Goal: Information Seeking & Learning: Get advice/opinions

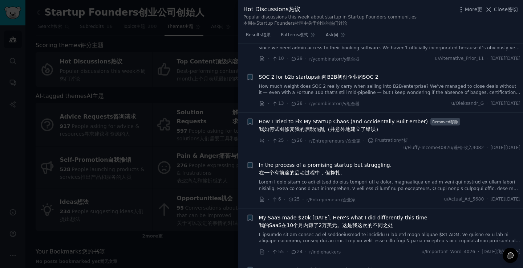
scroll to position [545, 0]
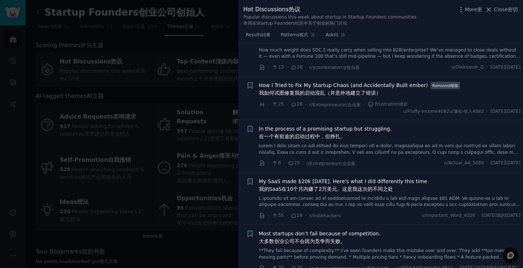
click at [300, 139] on font "在一个有前途的启动过程中，但挣扎。" at bounding box center [302, 137] width 86 height 6
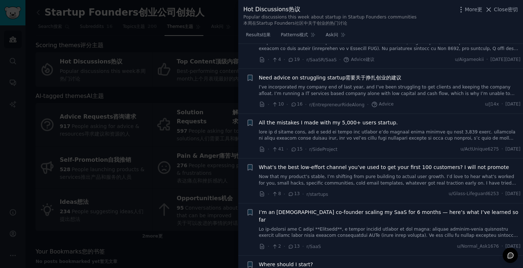
scroll to position [1269, 0]
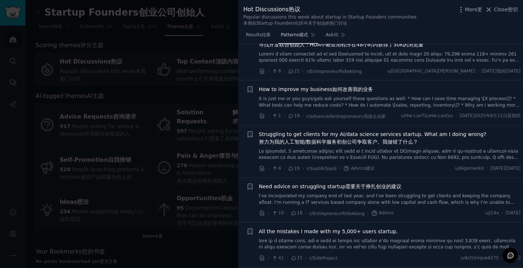
click at [299, 38] on span "Patterns 模式" at bounding box center [294, 35] width 27 height 7
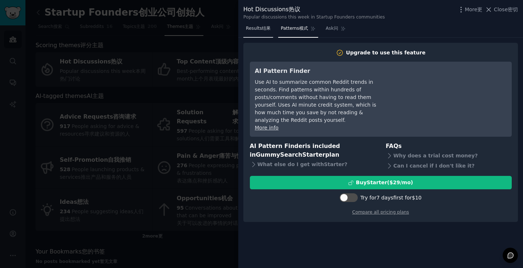
click at [259, 28] on font "Results" at bounding box center [254, 28] width 16 height 5
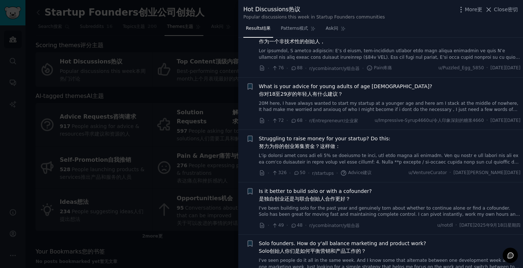
scroll to position [36, 0]
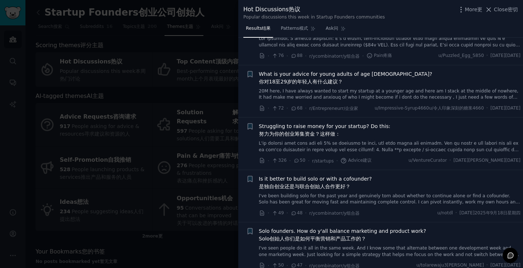
click at [329, 190] on font "是独自创业还是与联合创始人合作更好？" at bounding box center [304, 187] width 91 height 6
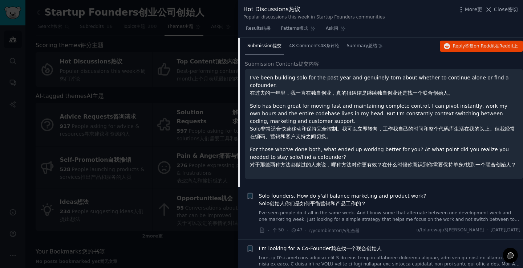
scroll to position [184, 0]
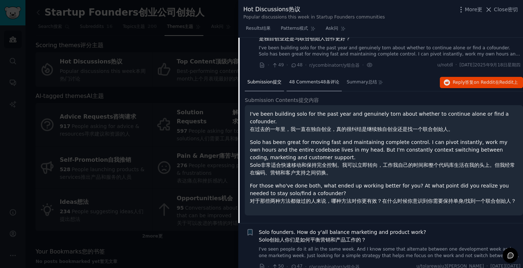
click at [309, 85] on font "48 Comments" at bounding box center [304, 82] width 31 height 5
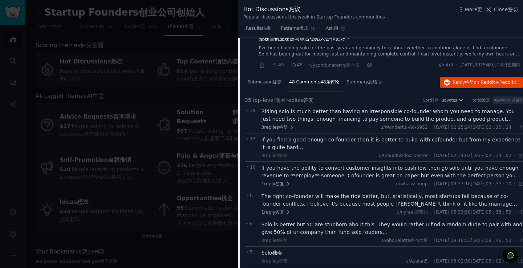
click at [317, 141] on font "Riding solo is much better than having an irresponsible co-founder whom you nee…" at bounding box center [389, 127] width 257 height 36
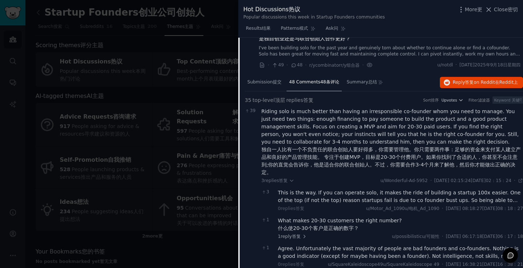
scroll to position [221, 0]
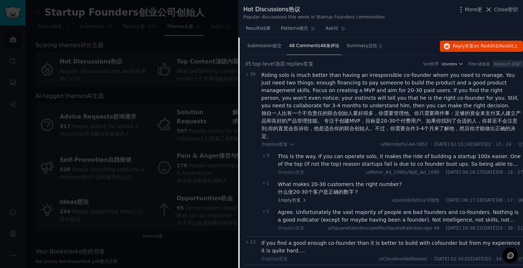
click at [341, 175] on font "This is the way. If you can operate solo, it makes the ride of building a start…" at bounding box center [399, 164] width 243 height 21
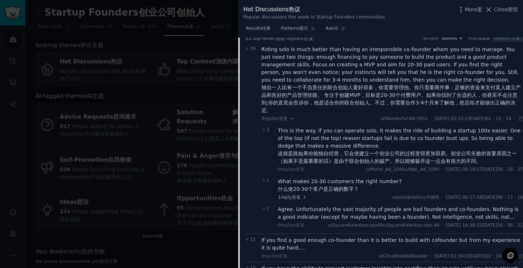
scroll to position [257, 0]
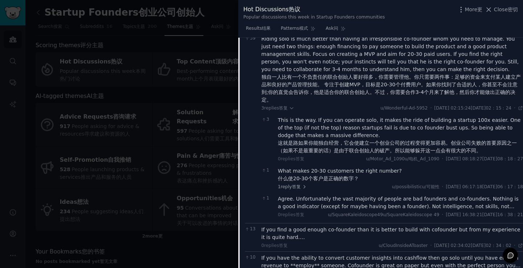
click at [337, 225] on font "Agree. Unfortunately the vast majority of people are bad founders and co-founde…" at bounding box center [399, 210] width 243 height 29
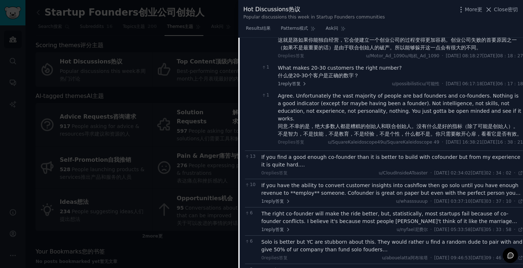
scroll to position [366, 0]
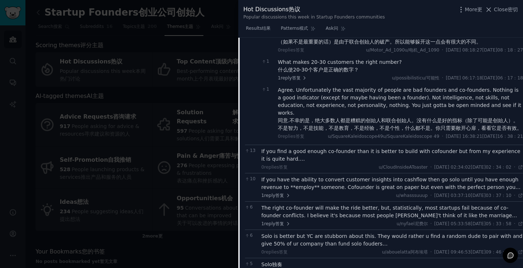
click at [336, 163] on div "If you find a good enough co-founder than it is better to build with cofounder …" at bounding box center [392, 155] width 262 height 15
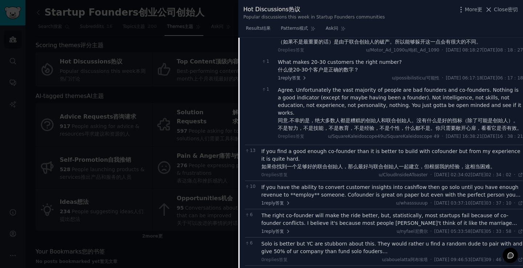
scroll to position [402, 0]
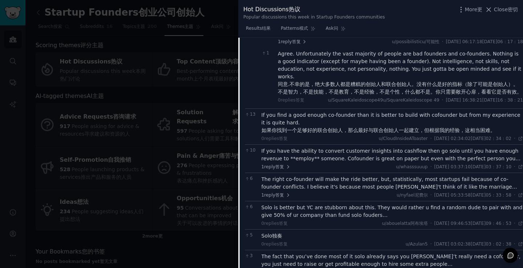
click at [302, 184] on font "If you have the ability to convert customer insights into cashflow then go solo…" at bounding box center [390, 166] width 259 height 36
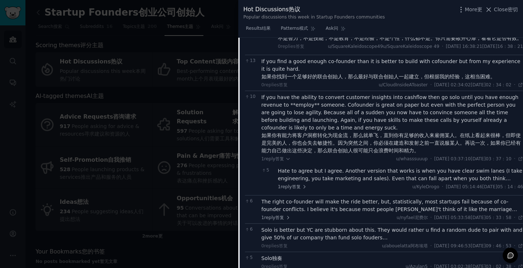
scroll to position [475, 0]
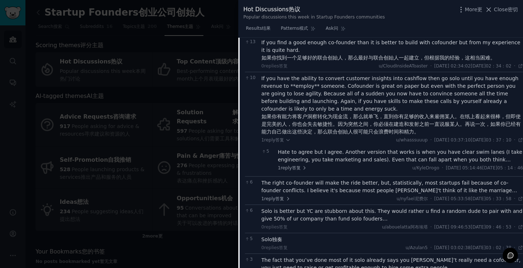
click at [322, 170] on font "Hate to agree but I agree. Another version that works is when you have clear sw…" at bounding box center [400, 159] width 244 height 21
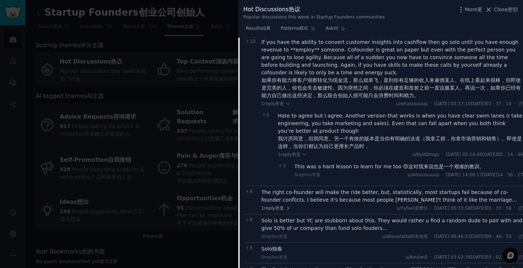
scroll to position [548, 0]
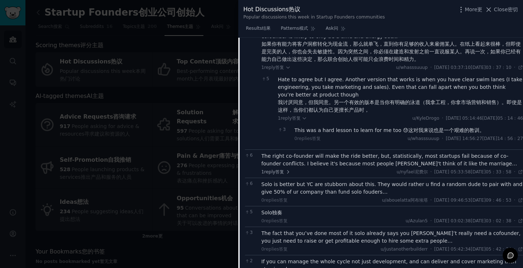
click at [351, 133] on font "This was a hard lesson to learn for me too 😓" at bounding box center [351, 130] width 114 height 6
click at [338, 174] on font "The right co-founder will make the ride better, but, statistically, most startu…" at bounding box center [389, 163] width 256 height 21
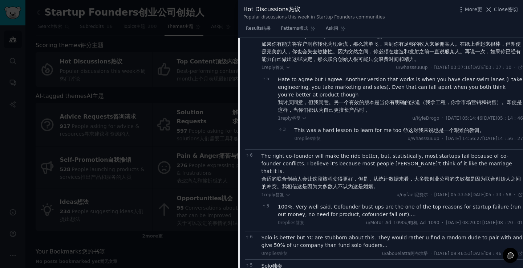
scroll to position [584, 0]
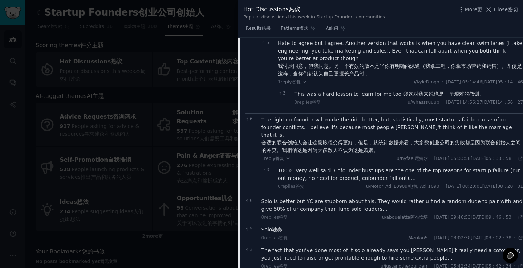
click at [345, 181] on font "100%. Very well said. Cofounder bust ups are the one of the top reasons for sta…" at bounding box center [399, 174] width 243 height 13
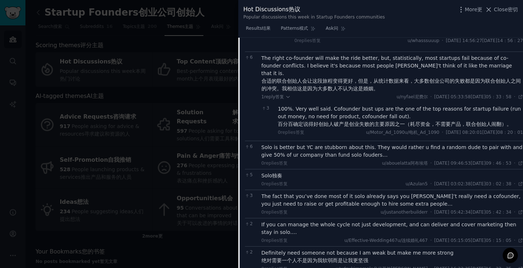
scroll to position [656, 0]
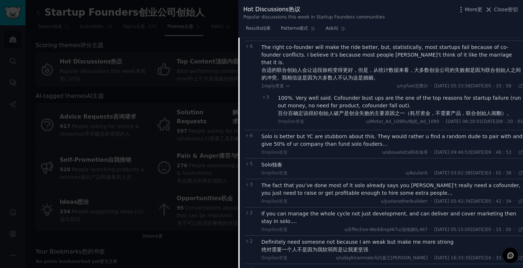
click at [330, 147] on font "Solo is better but YC are stubborn about this. They would rather u find a rando…" at bounding box center [391, 140] width 261 height 13
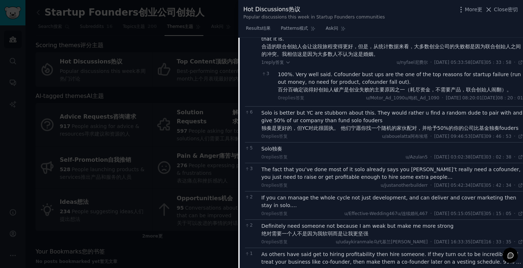
scroll to position [693, 0]
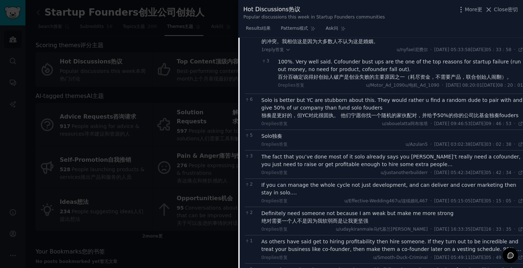
click at [309, 167] on font "The fact that you’ve done most of it solo already says you [PERSON_NAME]’t real…" at bounding box center [390, 160] width 259 height 13
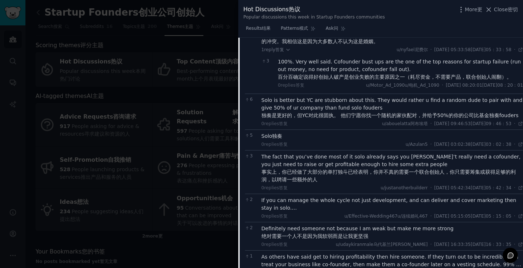
scroll to position [729, 0]
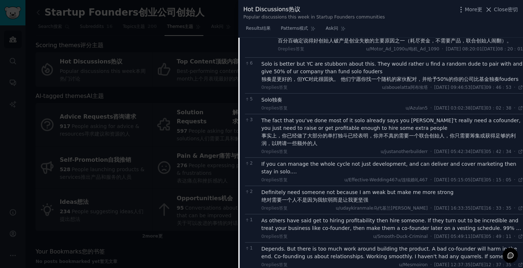
click at [327, 175] on font "If you can manage the whole cycle not just development, and can deliver and cov…" at bounding box center [388, 167] width 255 height 13
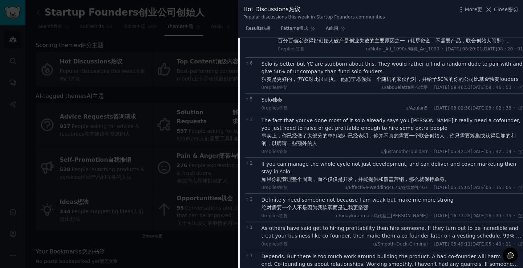
scroll to position [802, 0]
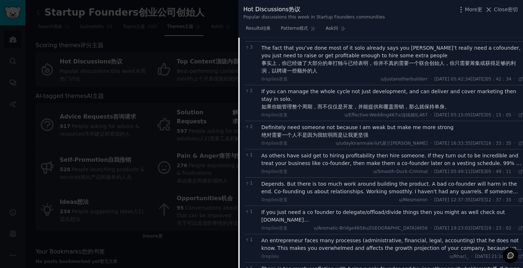
click at [325, 189] on font "As others have said get to hiring profitability then hire someone. If they turn…" at bounding box center [391, 171] width 260 height 36
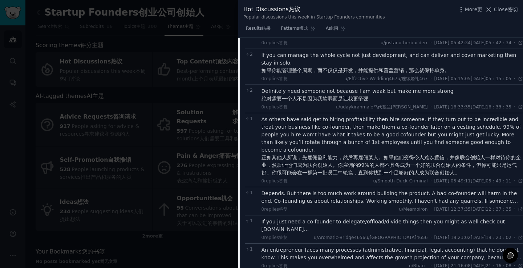
scroll to position [874, 0]
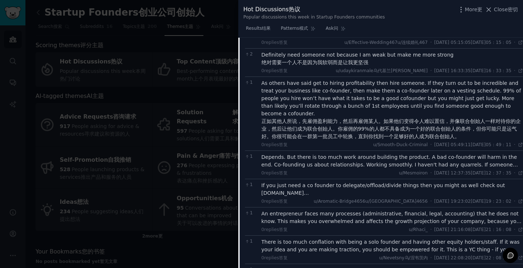
click at [328, 177] on div "0 replies 答复 u/Mesmoiron · [DATE] 12:37:35 [DATE]12：37：35 [DATE] ·" at bounding box center [392, 173] width 262 height 7
click at [328, 183] on font "Depends. But there is too much work around building the product. A bad co-found…" at bounding box center [389, 168] width 256 height 29
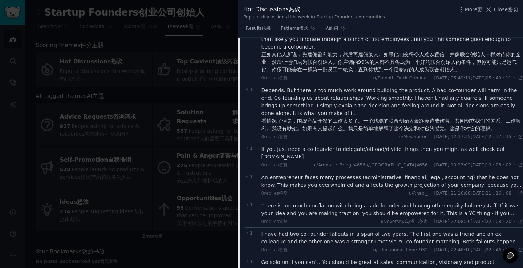
scroll to position [947, 0]
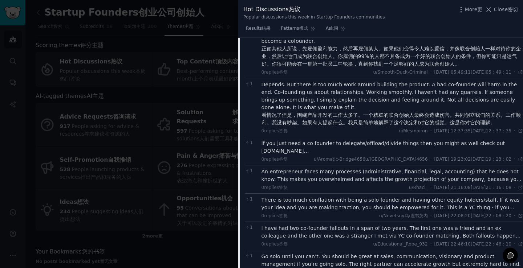
click at [326, 155] on div "If you just need a co founder to delegate/offload/divide things then you might …" at bounding box center [392, 147] width 262 height 15
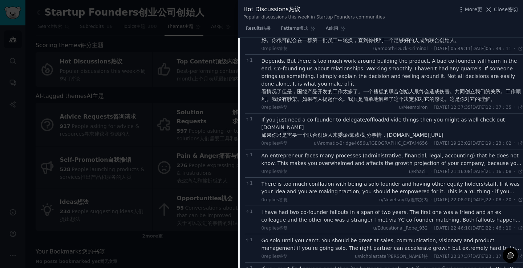
scroll to position [983, 0]
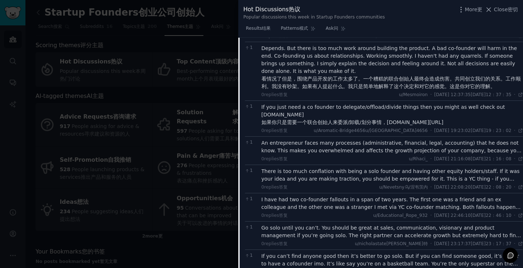
click at [312, 176] on font "An entrepreneur faces many processes (administrative, financial, legal, account…" at bounding box center [391, 158] width 260 height 36
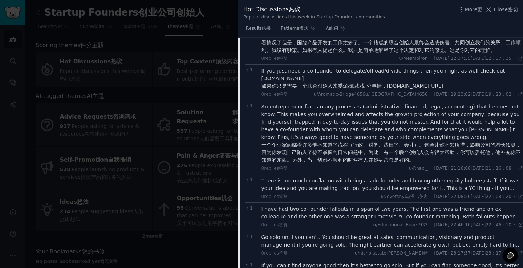
scroll to position [1056, 0]
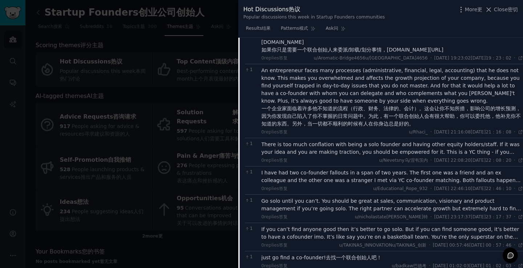
click at [325, 178] on font "There is too much conflation with being a solo founder and having other equity …" at bounding box center [390, 160] width 258 height 36
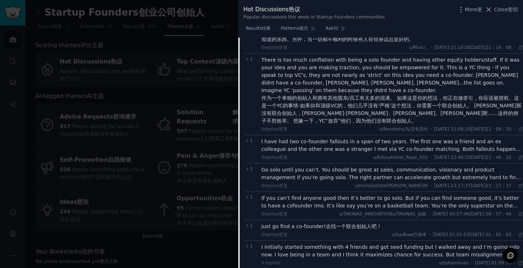
scroll to position [1128, 0]
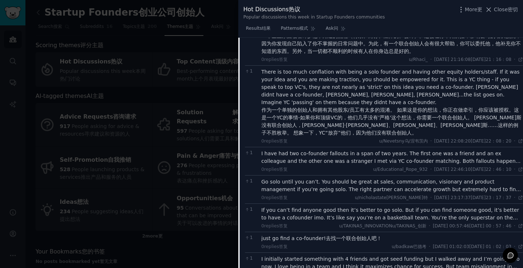
click at [339, 187] on font "I have had two co-founder fallouts in a span of two years. The first one was a …" at bounding box center [391, 169] width 261 height 36
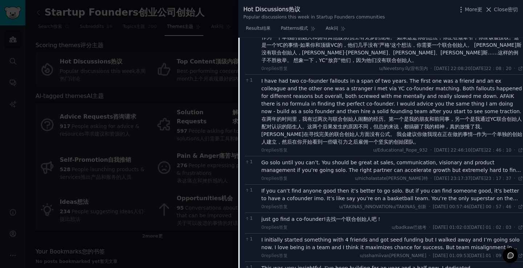
scroll to position [1237, 0]
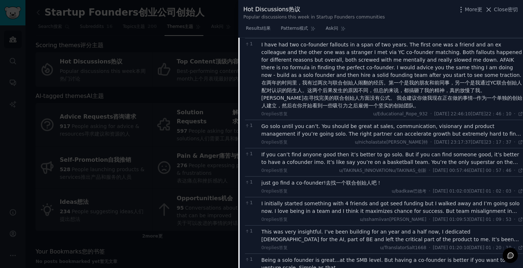
click at [314, 137] on font "Go solo until you can’t. You should be great at sales, communication, visionary…" at bounding box center [391, 129] width 260 height 13
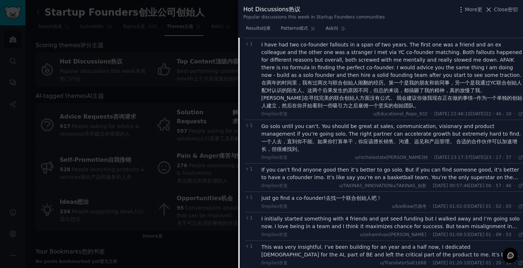
scroll to position [1274, 0]
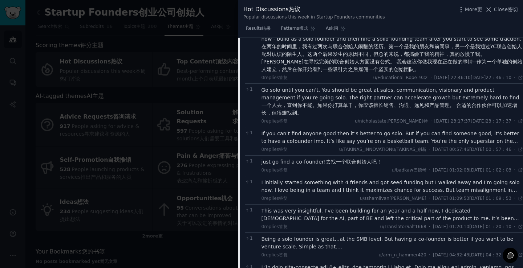
click at [304, 152] on font "If you can’t find anyone good then it’s better to go solo. But if you can find …" at bounding box center [390, 141] width 258 height 21
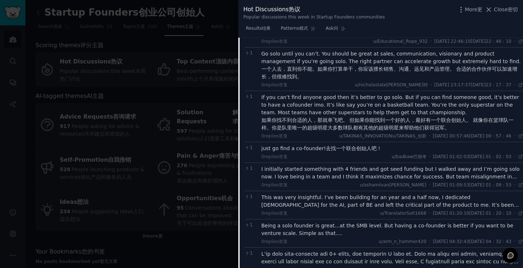
scroll to position [1346, 0]
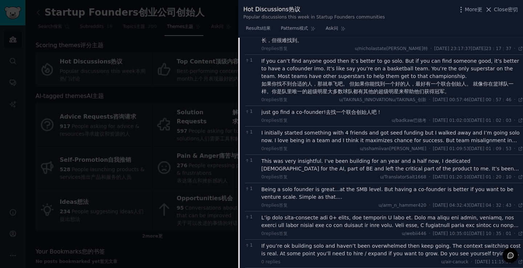
click at [332, 182] on font "I initially started something with 4 friends and got seed funding but I walked …" at bounding box center [391, 156] width 260 height 52
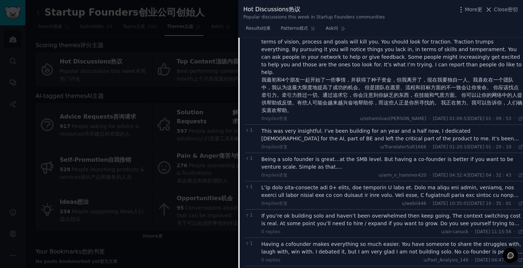
scroll to position [1455, 0]
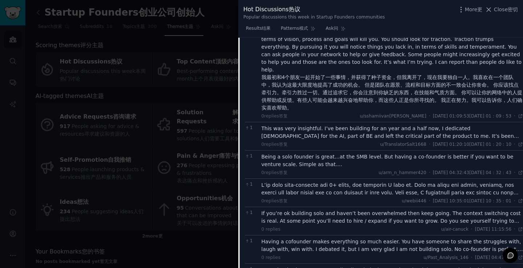
click at [333, 147] on font "This was very insightful. I’ve been building for an year and a half now, I dedi…" at bounding box center [389, 136] width 257 height 21
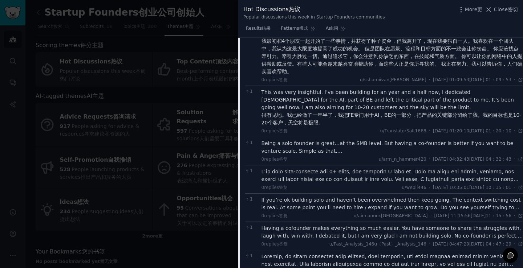
scroll to position [1528, 0]
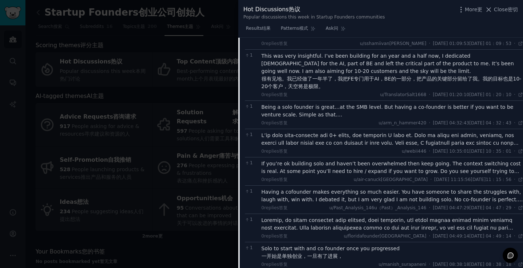
click at [311, 118] on font "Being a solo founder is great…at the SMB level. But having a co-founder is bett…" at bounding box center [387, 110] width 252 height 13
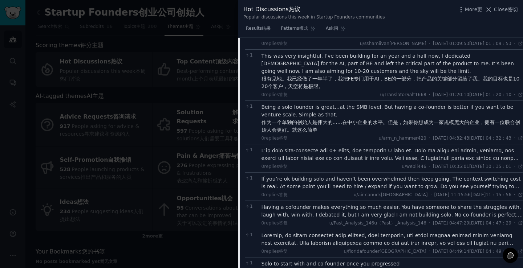
click at [317, 229] on font at bounding box center [390, 193] width 258 height 90
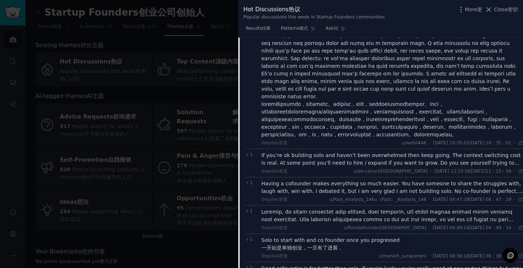
scroll to position [1709, 0]
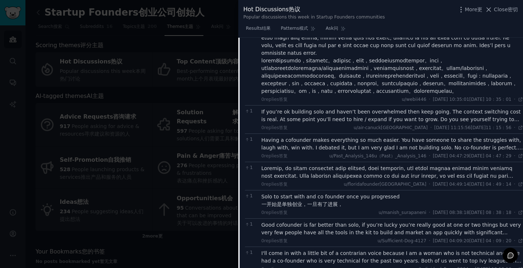
click at [372, 130] on font "If you’re ok building solo and haven’t been overwhelmed then keep going. The co…" at bounding box center [390, 119] width 259 height 21
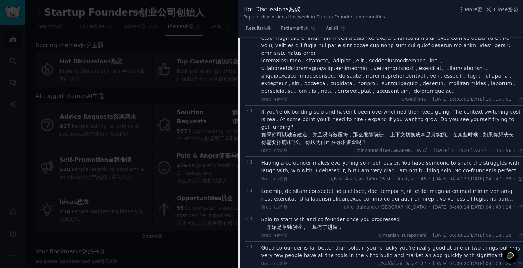
scroll to position [1782, 0]
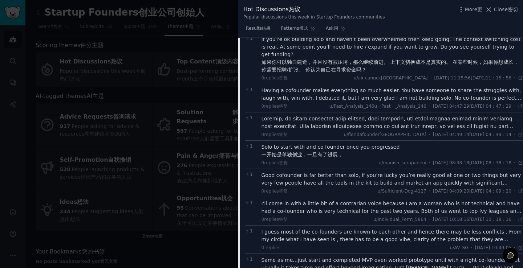
click at [324, 109] on font "Having a cofounder makes everything so much easier. You have someone to share t…" at bounding box center [391, 98] width 261 height 21
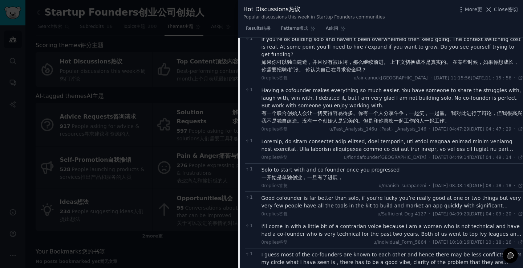
click at [315, 221] on font at bounding box center [391, 180] width 261 height 82
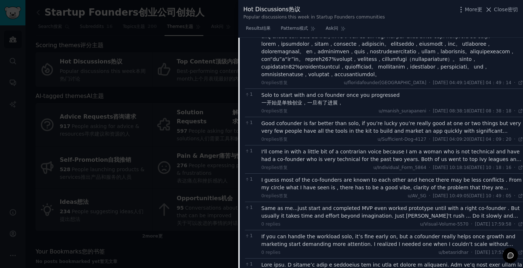
scroll to position [2036, 0]
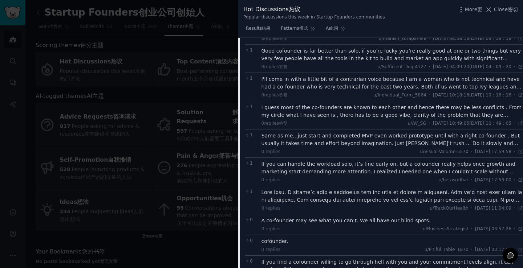
click at [321, 69] on font "Good cofounder is far better than solo, if you’re lucky you’re really good at o…" at bounding box center [391, 58] width 260 height 21
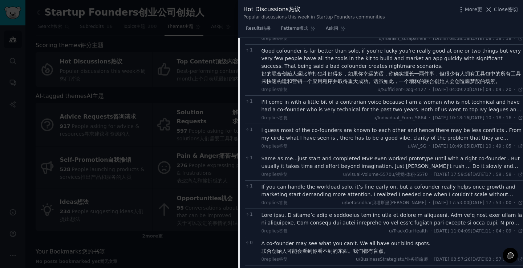
click at [333, 158] on font "I'll come in with a little bit of a contrarian voice because I am a woman who i…" at bounding box center [391, 128] width 260 height 59
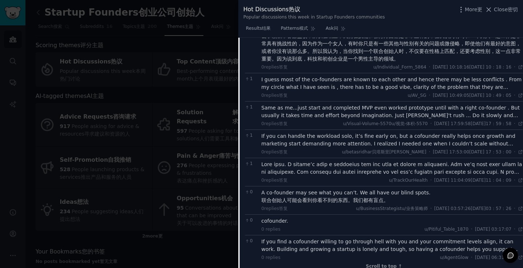
scroll to position [2181, 0]
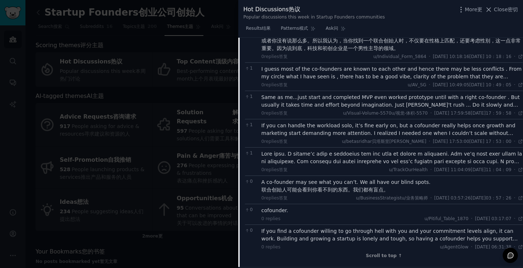
click at [339, 88] on div "I guess most of the co-founders are known to each other and hence there may be …" at bounding box center [392, 76] width 262 height 23
click at [341, 87] on font "I guess most of the co-founders are known to each other and hence there may be …" at bounding box center [391, 76] width 260 height 21
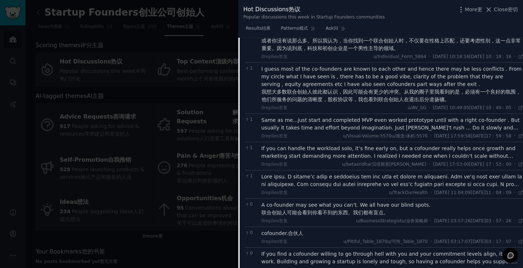
scroll to position [2218, 0]
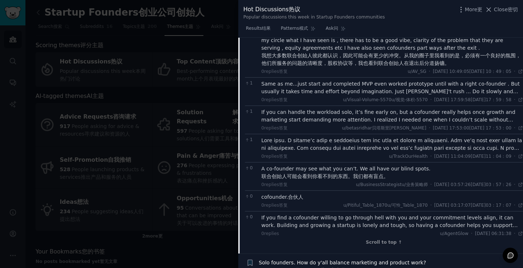
click at [352, 110] on font "Same as me...just start and completed MVP even worked prototype until with a ri…" at bounding box center [390, 95] width 258 height 29
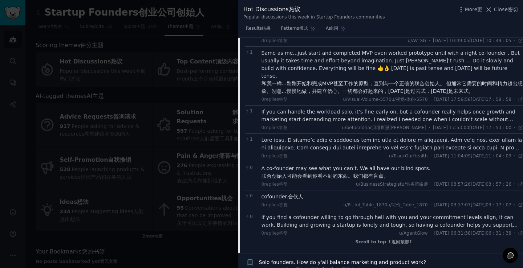
scroll to position [2290, 0]
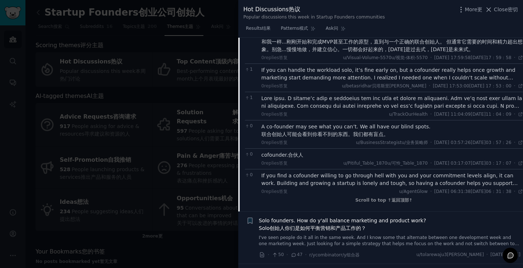
click at [336, 88] on font "If you can handle the workload solo, it’s fine early on, but a cofounder really…" at bounding box center [388, 77] width 254 height 21
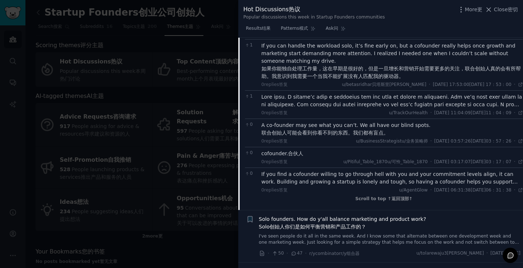
scroll to position [2327, 0]
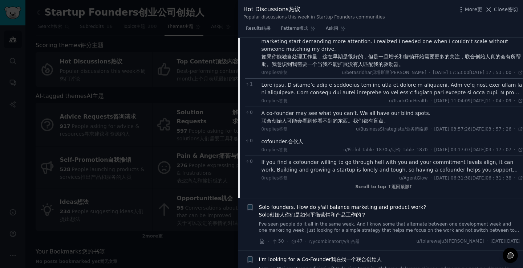
click at [327, 172] on font at bounding box center [391, 127] width 261 height 90
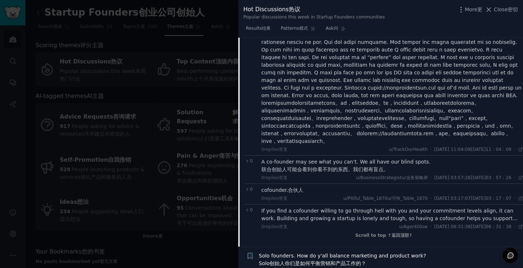
scroll to position [2436, 0]
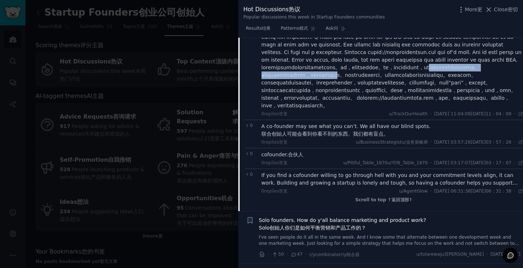
drag, startPoint x: 290, startPoint y: 203, endPoint x: 506, endPoint y: 202, distance: 216.0
click at [506, 109] on font at bounding box center [388, 87] width 255 height 44
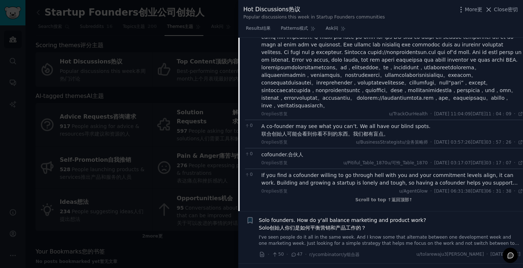
click at [384, 109] on font at bounding box center [388, 87] width 255 height 44
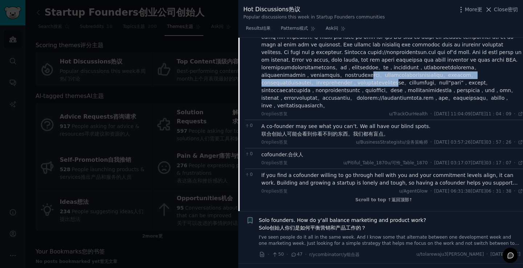
drag, startPoint x: 322, startPoint y: 216, endPoint x: 482, endPoint y: 216, distance: 159.8
click at [482, 109] on font at bounding box center [388, 87] width 255 height 44
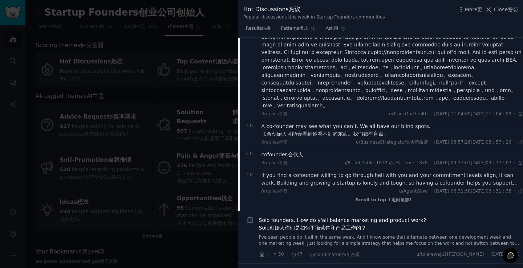
click at [377, 109] on font at bounding box center [388, 87] width 255 height 44
drag, startPoint x: 316, startPoint y: 225, endPoint x: 495, endPoint y: 222, distance: 178.3
click at [495, 109] on font at bounding box center [388, 87] width 255 height 44
click at [390, 109] on font at bounding box center [388, 87] width 255 height 44
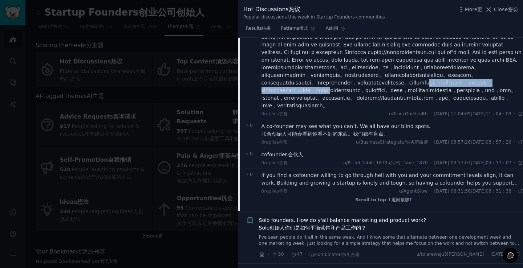
drag, startPoint x: 277, startPoint y: 227, endPoint x: 500, endPoint y: 223, distance: 223.3
click at [500, 109] on font at bounding box center [388, 87] width 255 height 44
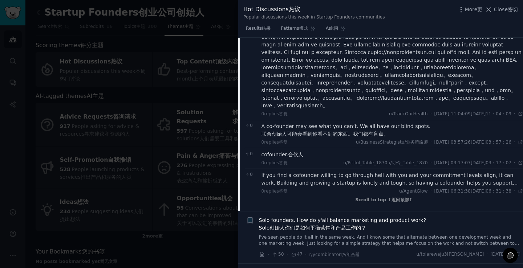
click at [419, 109] on font at bounding box center [388, 87] width 255 height 44
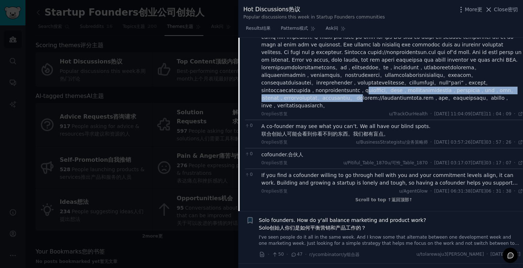
drag, startPoint x: 309, startPoint y: 236, endPoint x: 433, endPoint y: 238, distance: 123.8
click at [490, 109] on font at bounding box center [388, 87] width 255 height 44
click at [347, 109] on font at bounding box center [388, 87] width 255 height 44
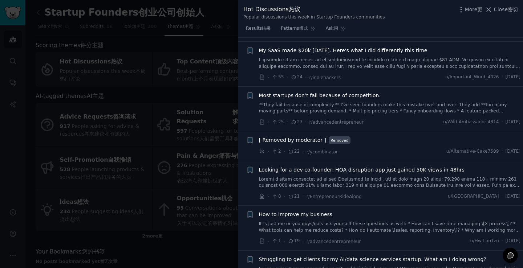
scroll to position [2908, 0]
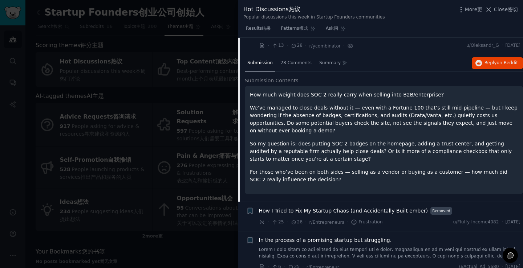
scroll to position [451, 0]
click at [308, 133] on p "We’ve managed to close deals without it — even with a Fortune 100 that’s still …" at bounding box center [384, 119] width 268 height 30
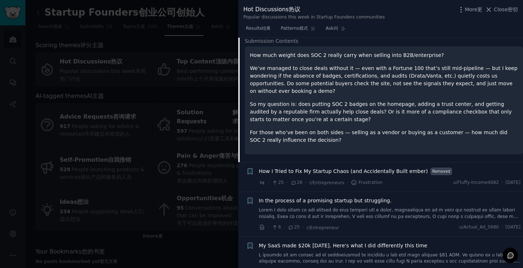
scroll to position [524, 0]
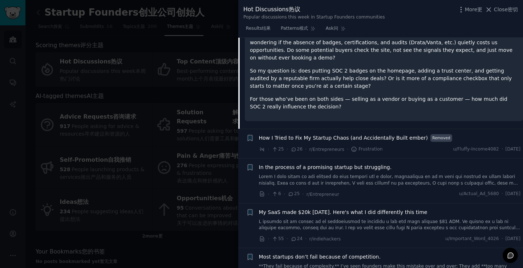
click at [327, 142] on span "How I Tried to Fix My Startup Chaos (and Accidentally Built ember)" at bounding box center [343, 138] width 169 height 8
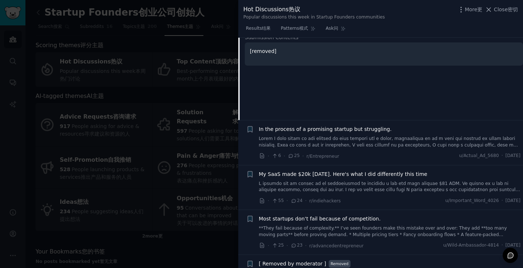
scroll to position [496, 0]
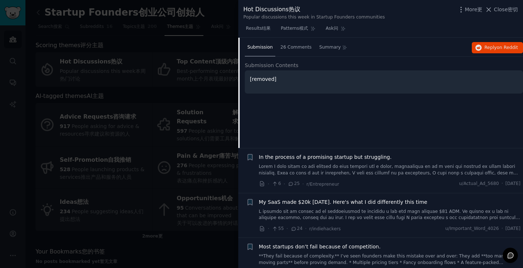
drag, startPoint x: 257, startPoint y: 47, endPoint x: 422, endPoint y: 47, distance: 164.1
click at [422, 34] on div "+ How I Tried to Fix My Startup Chaos (and Accidentally Built ember) Removed · …" at bounding box center [383, 24] width 274 height 19
click at [428, 34] on div "· 25 · 26 · r/Entrepreneurs · Frustration · u/Fluffy-Income4082 · [DATE]" at bounding box center [390, 31] width 262 height 8
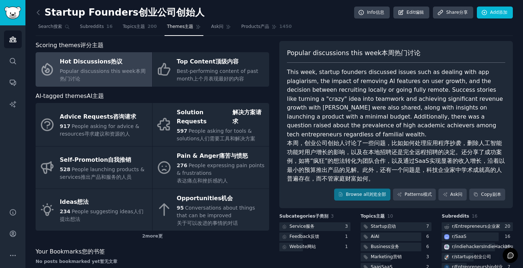
scroll to position [73, 0]
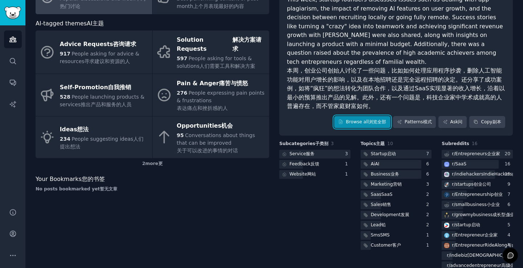
click at [369, 125] on font "浏览全部" at bounding box center [377, 122] width 17 height 7
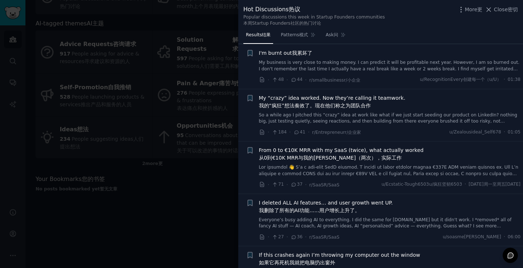
scroll to position [399, 0]
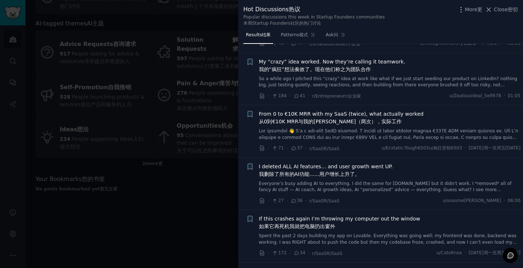
click at [319, 72] on font "我的“疯狂”想法奏效了。现在他们称之为团队合作" at bounding box center [315, 69] width 112 height 6
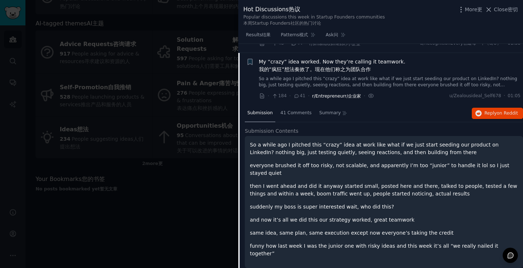
scroll to position [426, 0]
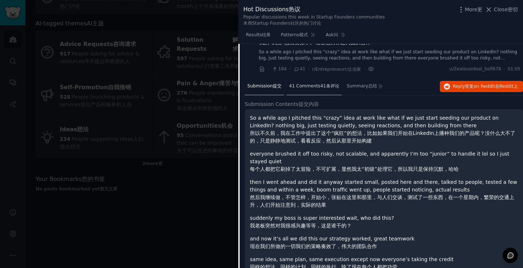
click at [309, 89] on font "41 Comments" at bounding box center [304, 86] width 31 height 5
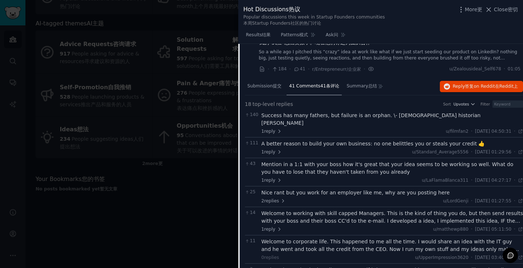
click at [316, 127] on div "Success has many fathers, but failure is an orphan. \- Roman historian Tacitus" at bounding box center [392, 119] width 262 height 15
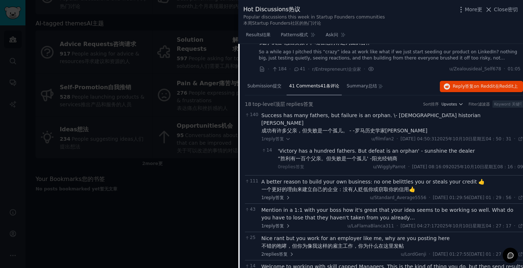
click at [313, 192] on font "一个更好的理由来建立自己的企业：没有人贬低你或窃取你的信用👍" at bounding box center [338, 190] width 154 height 6
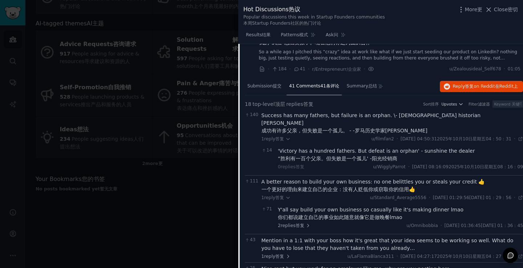
scroll to position [499, 0]
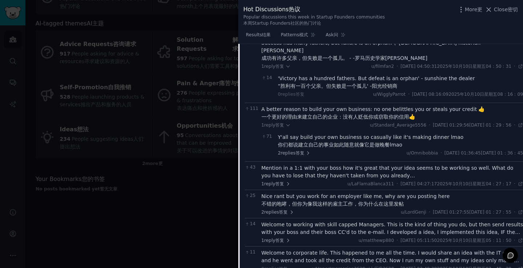
click at [314, 179] on font "Mention in a 1:1 with your boss how it's great that your idea seems to be worki…" at bounding box center [387, 171] width 252 height 13
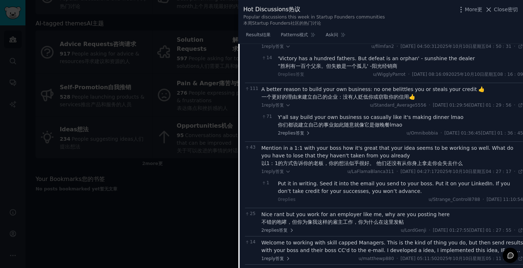
scroll to position [535, 0]
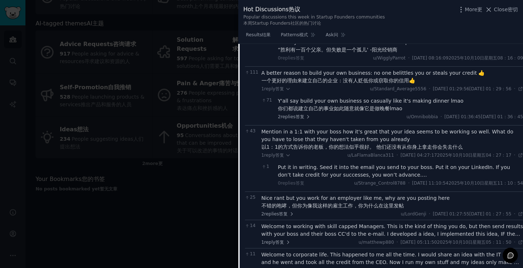
click at [322, 209] on font "不错的咆哮，但你为像我这样的雇主工作，你为什么在这里发帖" at bounding box center [332, 206] width 142 height 6
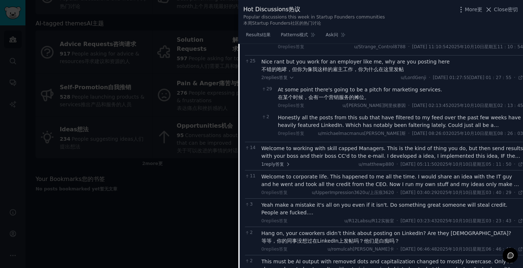
scroll to position [680, 0]
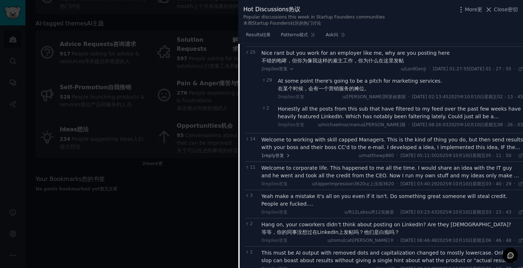
click at [319, 181] on font "Welcome to working with skill capped Managers. This is the kind of thing you do…" at bounding box center [391, 159] width 261 height 44
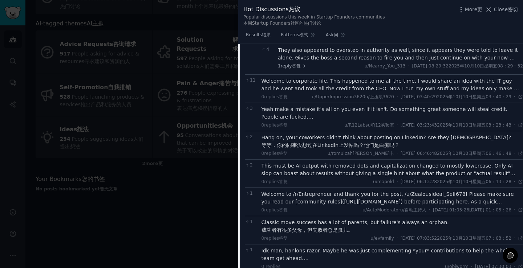
scroll to position [862, 0]
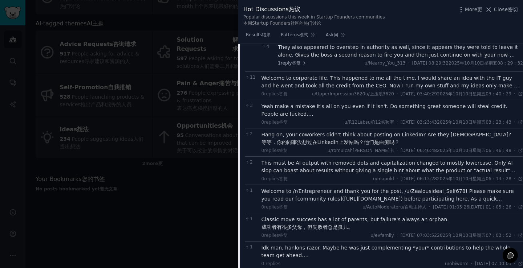
click at [299, 96] on font "Welcome to corporate life. This happened to me all the time. I would share an i…" at bounding box center [391, 85] width 261 height 21
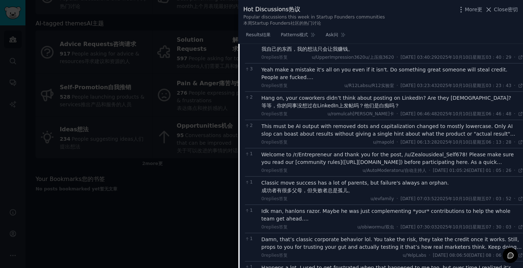
scroll to position [935, 0]
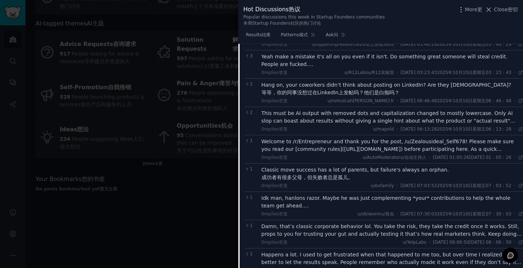
click at [286, 88] on font "Hang on, your coworkers didn’t think about posting on LinkedIn? Are they morons?" at bounding box center [386, 85] width 250 height 6
click at [300, 131] on font "This must be AI output with removed dots and capitalization changed to mostly l…" at bounding box center [388, 120] width 254 height 21
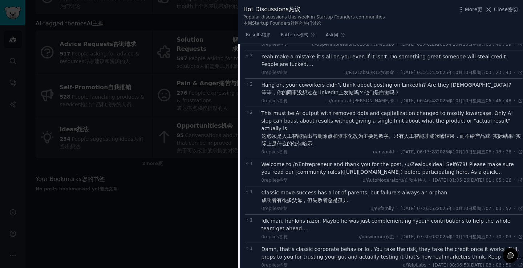
click at [296, 203] on font "Welcome to /r/Entrepreneur and thank you for the post, /u/Zealousideal_Self678!…" at bounding box center [391, 199] width 261 height 74
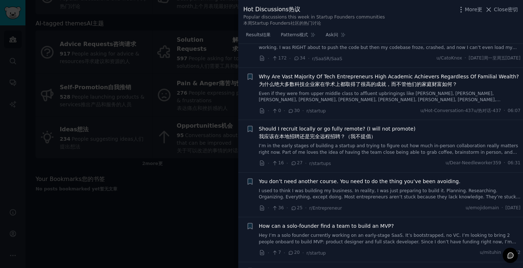
scroll to position [1624, 0]
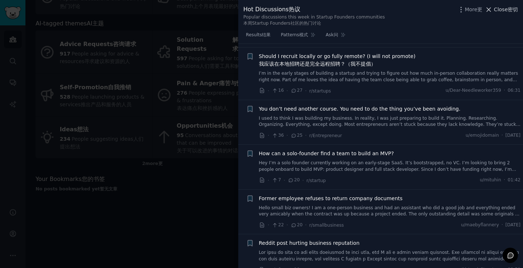
click at [504, 7] on font "Close" at bounding box center [501, 10] width 14 height 6
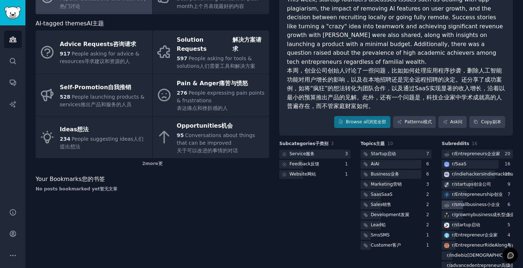
click at [473, 208] on div "r/ smallbusiness 小企业" at bounding box center [476, 205] width 48 height 7
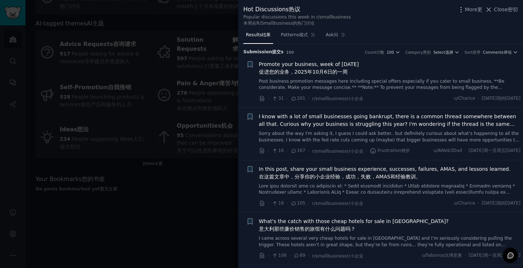
click at [311, 172] on font "In this post, share your small business experience, successes, failures, AMAS, …" at bounding box center [385, 169] width 252 height 6
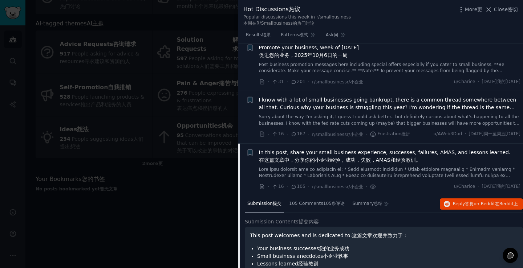
scroll to position [53, 0]
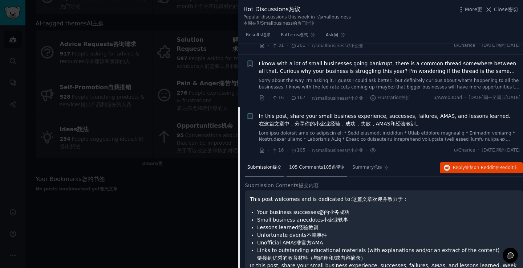
click at [302, 177] on div "105 Comments 105条评论" at bounding box center [316, 167] width 61 height 17
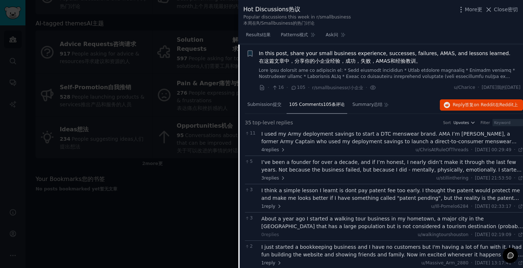
scroll to position [126, 0]
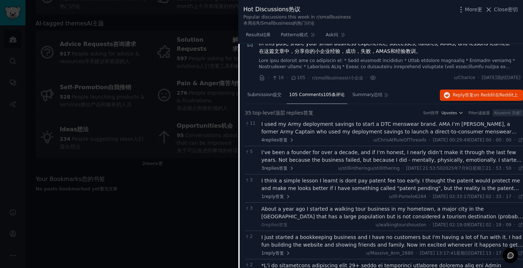
click at [302, 145] on font "I used my Army deployment savings to start a DTC menswear brand. AMA I’m Chris,…" at bounding box center [389, 143] width 257 height 44
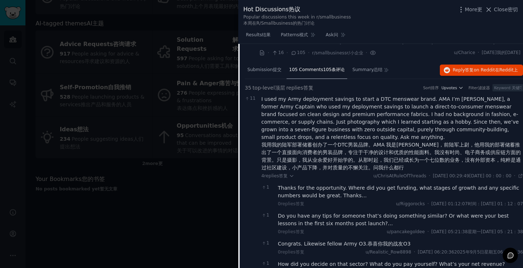
scroll to position [162, 0]
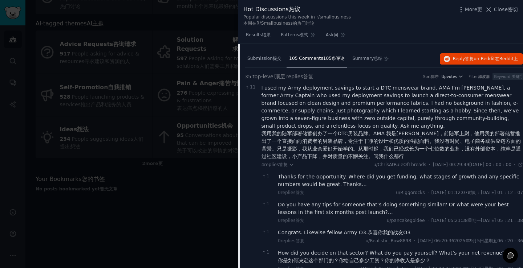
click at [339, 187] on font "Thanks for the opportunity. Where did you get funding, what stages of growth an…" at bounding box center [398, 180] width 241 height 13
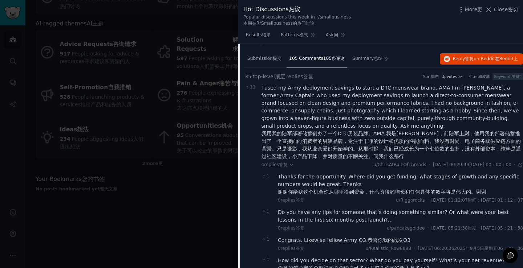
scroll to position [198, 0]
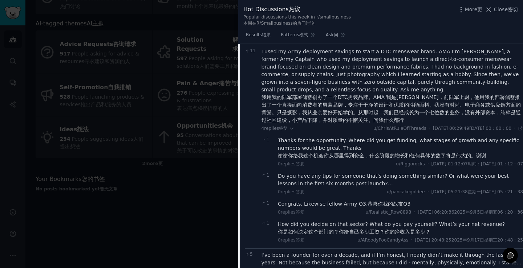
click at [335, 188] on div "Do you have any tips for someone that’s doing something similar? Or what were y…" at bounding box center [400, 179] width 245 height 15
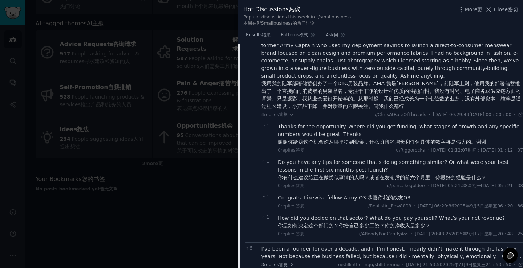
scroll to position [235, 0]
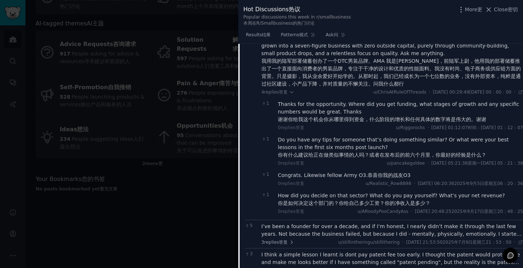
click at [349, 178] on font "Congrats. Likewise fellow Army O3." at bounding box center [323, 175] width 90 height 6
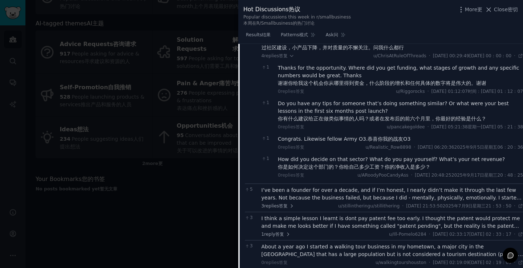
click at [326, 223] on font "I’ve been a founder for over a decade, and if I’m honest, I nearly didn’t make …" at bounding box center [391, 220] width 261 height 67
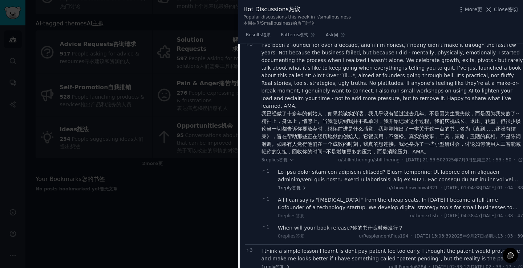
scroll to position [452, 0]
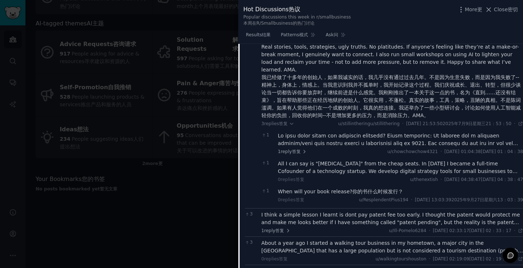
click at [355, 166] on font at bounding box center [399, 200] width 243 height 135
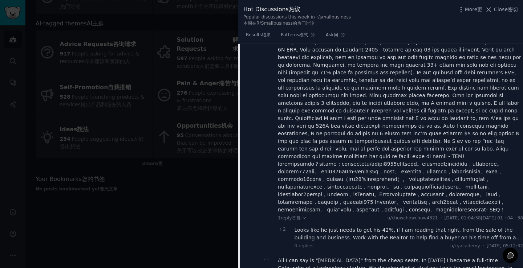
scroll to position [598, 0]
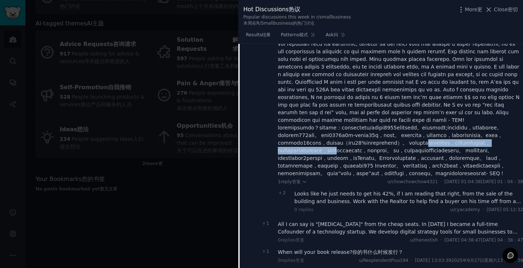
drag, startPoint x: 281, startPoint y: 183, endPoint x: 511, endPoint y: 185, distance: 229.5
click at [505, 176] on font at bounding box center [391, 151] width 227 height 52
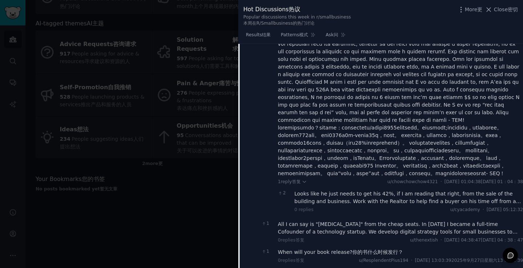
click at [324, 176] on font at bounding box center [391, 151] width 227 height 52
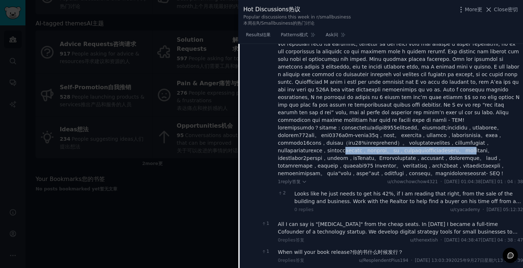
drag, startPoint x: 290, startPoint y: 189, endPoint x: 515, endPoint y: 194, distance: 224.1
click at [505, 176] on font at bounding box center [391, 151] width 227 height 52
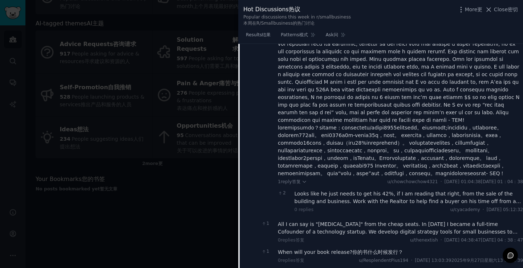
click at [347, 176] on font at bounding box center [391, 151] width 227 height 52
drag, startPoint x: 301, startPoint y: 200, endPoint x: 389, endPoint y: 199, distance: 87.1
click at [389, 176] on font at bounding box center [391, 151] width 227 height 52
click at [368, 176] on font at bounding box center [391, 151] width 227 height 52
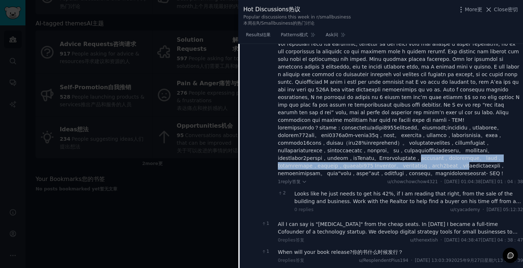
drag, startPoint x: 309, startPoint y: 208, endPoint x: 508, endPoint y: 210, distance: 198.6
click at [505, 176] on font at bounding box center [391, 151] width 227 height 52
click at [429, 176] on font at bounding box center [391, 151] width 227 height 52
drag, startPoint x: 295, startPoint y: 214, endPoint x: 501, endPoint y: 216, distance: 206.2
click at [501, 176] on font at bounding box center [391, 151] width 227 height 52
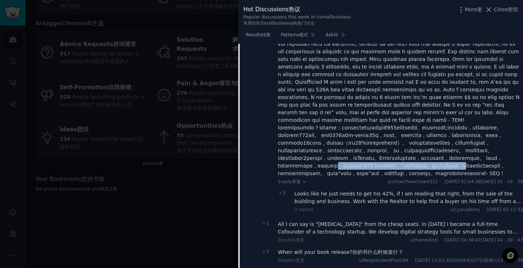
click at [474, 176] on font at bounding box center [391, 151] width 227 height 52
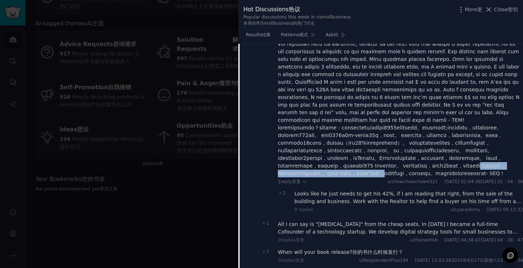
drag, startPoint x: 286, startPoint y: 220, endPoint x: 497, endPoint y: 224, distance: 211.0
click at [497, 176] on font at bounding box center [391, 151] width 227 height 52
click at [394, 176] on font at bounding box center [391, 151] width 227 height 52
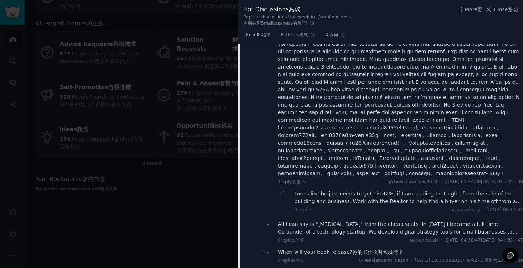
scroll to position [634, 0]
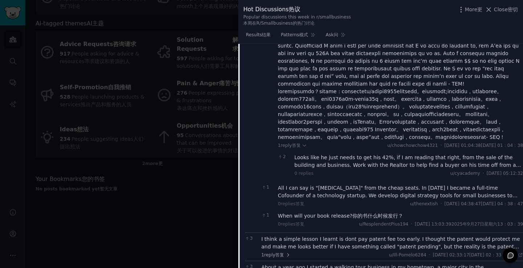
click at [349, 169] on div "Looks like he just needs to get his 42%, if I am reading that right, from the s…" at bounding box center [408, 161] width 229 height 15
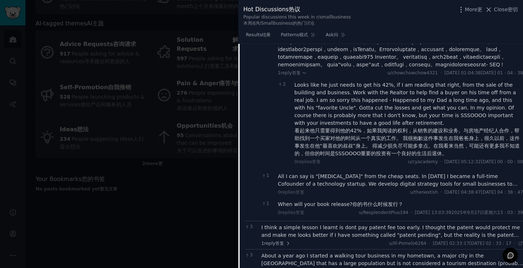
scroll to position [743, 0]
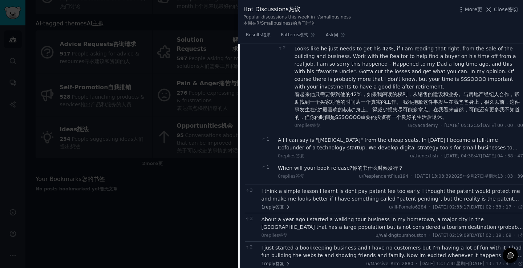
click at [357, 159] on div "All I can say is "amen" from the cheap seats. In 2023 I became a full-time Cofo…" at bounding box center [400, 148] width 245 height 23
click at [357, 204] on font "All I can say is "amen" from the cheap seats. In 2023 I became a full-time Cofo…" at bounding box center [399, 170] width 243 height 67
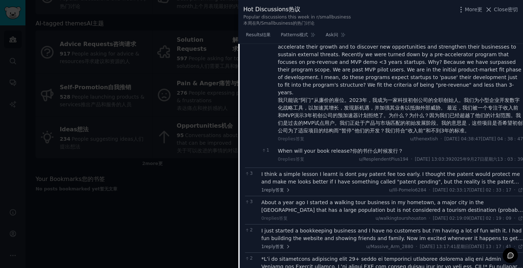
scroll to position [852, 0]
click at [333, 207] on font "I think a simple lesson I learnt is dont pay patent fee too early. I thought th…" at bounding box center [391, 189] width 260 height 36
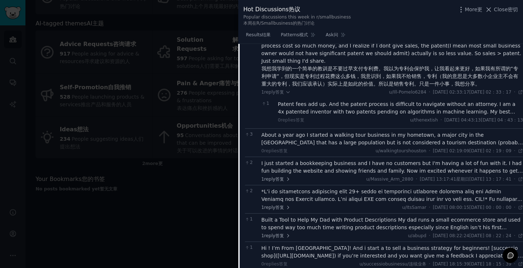
scroll to position [997, 0]
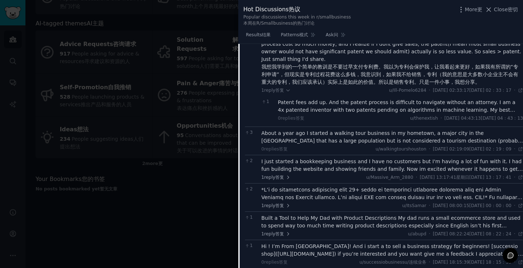
click at [329, 136] on font "Patent fees add up. And the patent process is difficult to navigate without an …" at bounding box center [399, 117] width 243 height 36
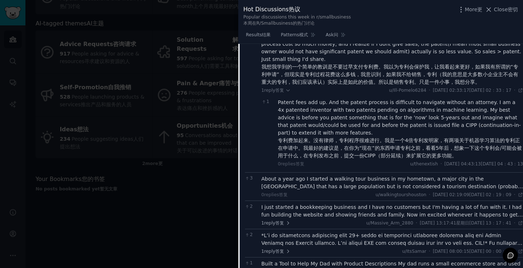
click at [327, 220] on font "About a year ago I started a walking tour business in my hometown, a major city…" at bounding box center [391, 198] width 261 height 44
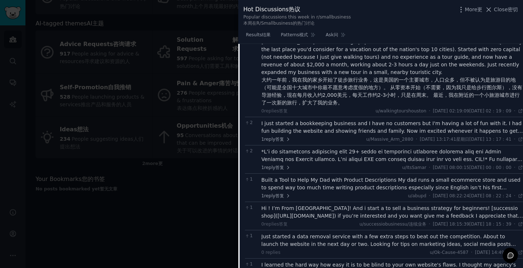
scroll to position [1142, 0]
click at [336, 164] on font "I just started a bookkeeping business and I have no customers but I'm having a …" at bounding box center [391, 142] width 261 height 44
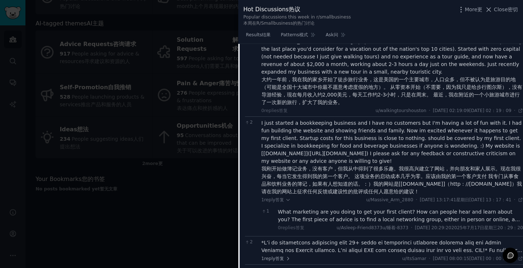
scroll to position [1215, 0]
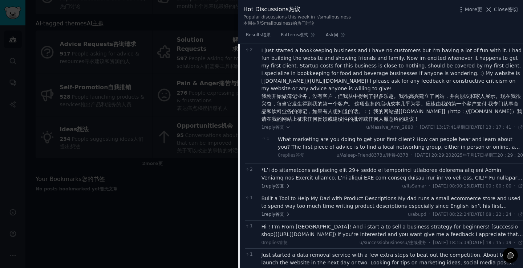
click at [317, 159] on div "What marketing are you doing to get your first client? How can people hear and …" at bounding box center [400, 147] width 245 height 23
click at [317, 165] on font "What marketing are you doing to get your first client? How can people hear and …" at bounding box center [399, 151] width 243 height 29
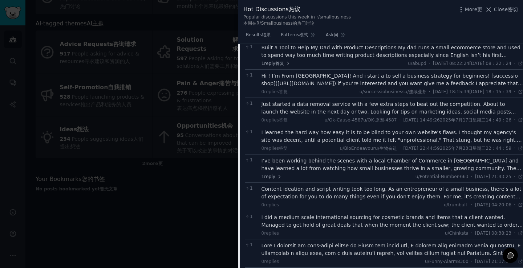
scroll to position [1360, 0]
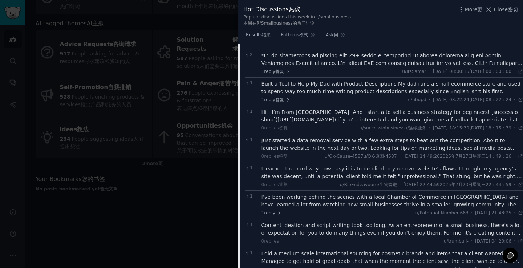
click at [324, 123] on font at bounding box center [391, 94] width 261 height 82
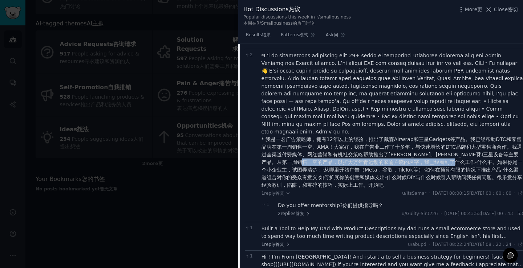
drag, startPoint x: 324, startPoint y: 214, endPoint x: 472, endPoint y: 213, distance: 148.5
click at [472, 188] on font "* 我是一名广告策略师，拥有12年以上的经验，推出了戴森Airwrap和三星Gadgets等产品。我已经帮助DTC和零售品牌在第一周销售一空。AMA！大家好，…" at bounding box center [391, 163] width 261 height 52
click at [443, 188] on font "* 我是一名广告策略师，拥有12年以上的经验，推出了戴森Airwrap和三星Gadgets等产品。我已经帮助DTC和零售品牌在第一周销售一空。AMA！大家好，…" at bounding box center [391, 163] width 261 height 52
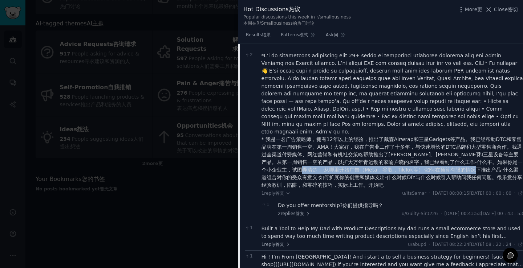
drag, startPoint x: 329, startPoint y: 227, endPoint x: 496, endPoint y: 225, distance: 166.3
click at [496, 188] on font "* 我是一名广告策略师，拥有12年以上的经验，推出了戴森Airwrap和三星Gadgets等产品。我已经帮助DTC和零售品牌在第一周销售一空。AMA！大家好，…" at bounding box center [391, 163] width 261 height 52
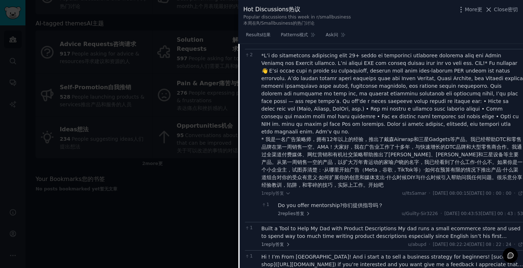
click at [336, 188] on font "* 我是一名广告策略师，拥有12年以上的经验，推出了戴森Airwrap和三星Gadgets等产品。我已经帮助DTC和零售品牌在第一周销售一空。AMA！大家好，…" at bounding box center [391, 163] width 261 height 52
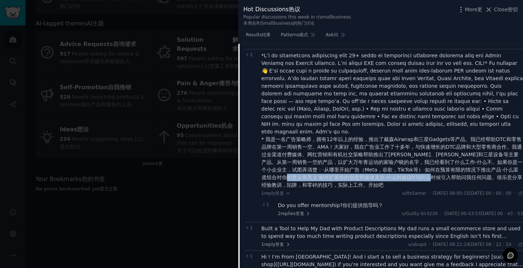
drag, startPoint x: 310, startPoint y: 232, endPoint x: 453, endPoint y: 233, distance: 142.3
click at [453, 188] on font "* 我是一名广告策略师，拥有12年以上的经验，推出了戴森Airwrap和三星Gadgets等产品。我已经帮助DTC和零售品牌在第一周销售一空。AMA！大家好，…" at bounding box center [391, 163] width 261 height 52
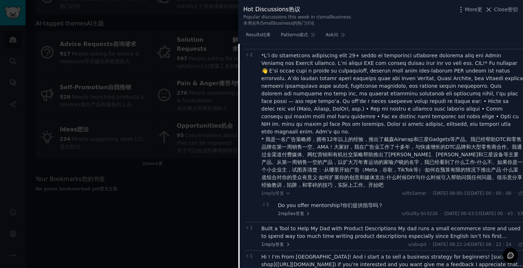
click at [450, 188] on font "* 我是一名广告策略师，拥有12年以上的经验，推出了戴森Airwrap和三星Gadgets等产品。我已经帮助DTC和零售品牌在第一周销售一空。AMA！大家好，…" at bounding box center [391, 163] width 261 height 52
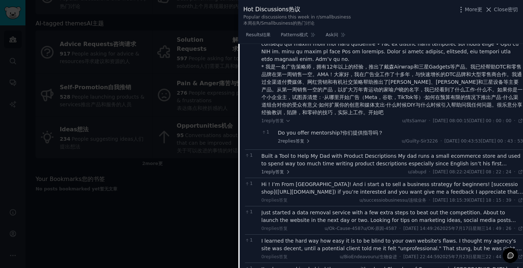
scroll to position [1469, 0]
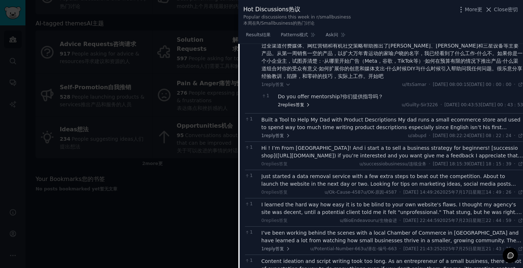
click at [302, 109] on font "答复" at bounding box center [300, 105] width 9 height 7
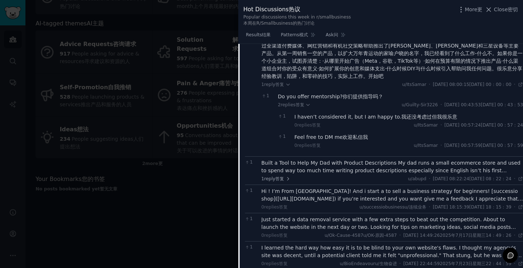
click at [331, 212] on font "Built a Tool to Help My Dad with Product Descriptions My dad runs a small ecomm…" at bounding box center [390, 186] width 259 height 52
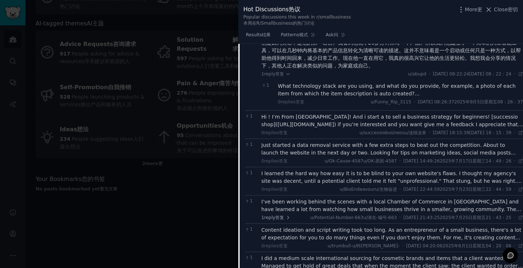
scroll to position [1651, 0]
click at [349, 97] on div "What technology stack are you using, and what do you provide, for example, a ph…" at bounding box center [400, 89] width 245 height 15
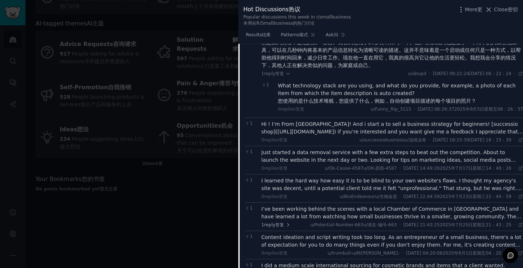
scroll to position [1687, 0]
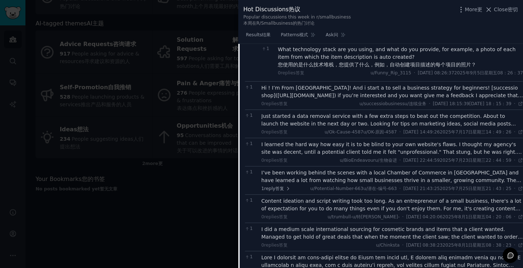
click at [340, 98] on font "Hi ! I’m From Italy! And i start a to sell a business strategy for beginners! […" at bounding box center [391, 91] width 261 height 13
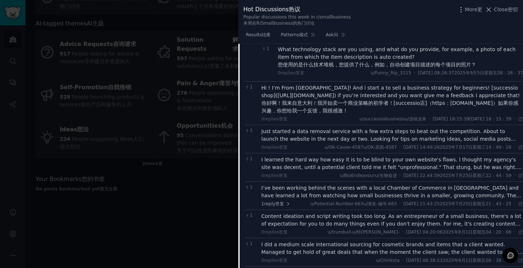
scroll to position [1723, 0]
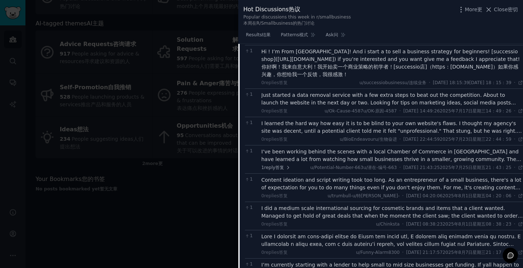
click at [340, 121] on font "Just started a data removal service with a few extra steps to beat out the comp…" at bounding box center [388, 106] width 255 height 29
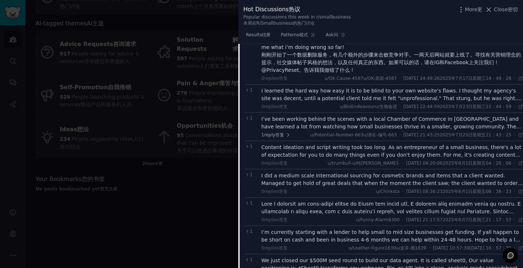
scroll to position [1796, 0]
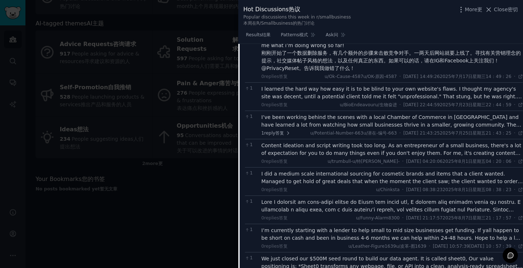
click at [340, 122] on font "I learned the hard way how easy it is to be blind to your own website's flaws. …" at bounding box center [391, 104] width 260 height 36
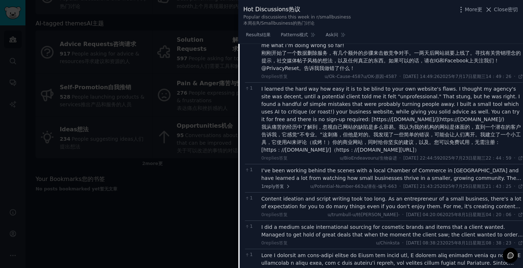
scroll to position [1832, 0]
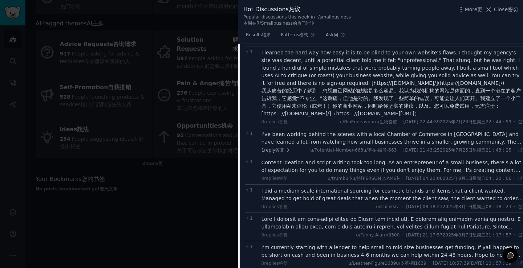
click at [342, 183] on font "I’ve been working behind the scenes with a local Chamber of Commerce in Western…" at bounding box center [391, 157] width 260 height 52
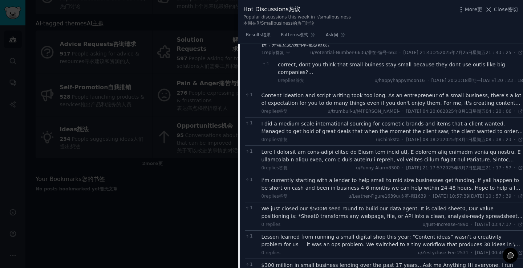
scroll to position [2014, 0]
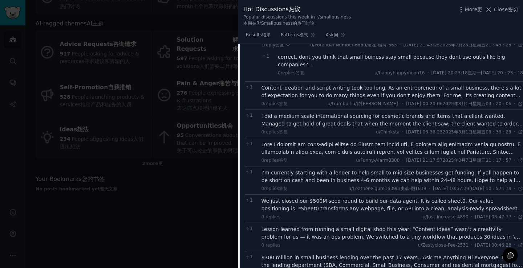
click at [363, 69] on div "correct, dont you think that small buiness stay small because they dont use out…" at bounding box center [400, 60] width 245 height 15
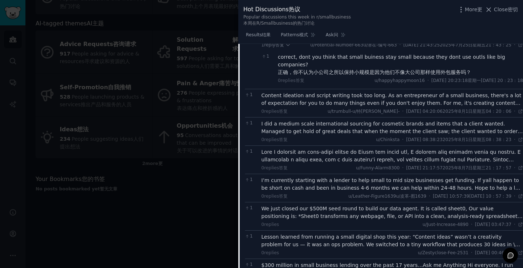
click at [342, 144] on font "Content ideation and script writing took too long. As an entrepreneur of a smal…" at bounding box center [391, 119] width 261 height 52
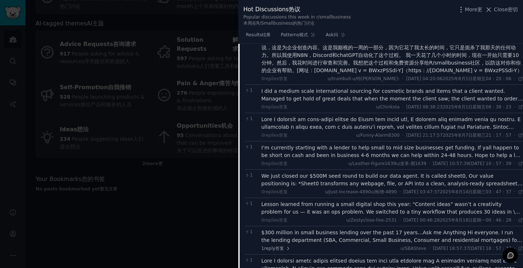
scroll to position [2159, 0]
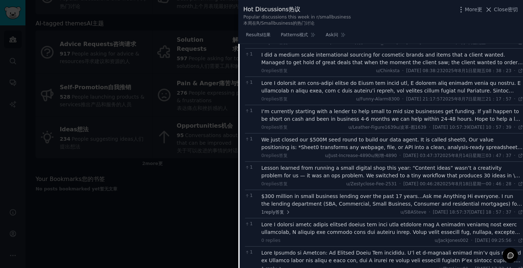
click at [354, 103] on font "I did a medium scale international sourcing for cosmetic brands and items that …" at bounding box center [391, 78] width 261 height 52
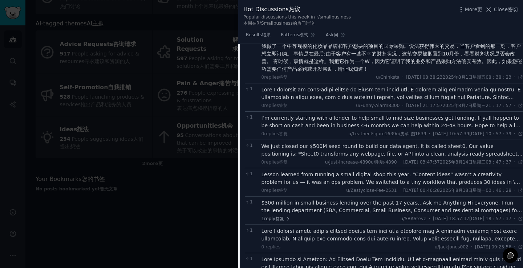
scroll to position [2232, 0]
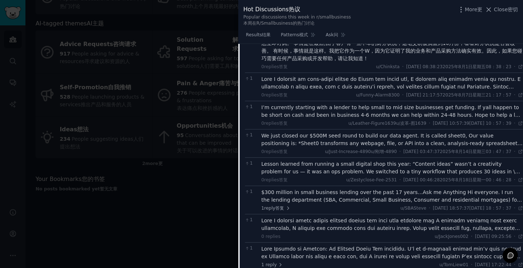
click at [334, 174] on font at bounding box center [390, 124] width 259 height 97
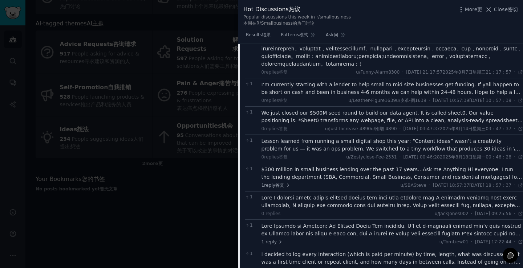
scroll to position [2377, 0]
click at [361, 102] on font "I’m currently starting with a lender to help small to mid size businesses get f…" at bounding box center [390, 91] width 259 height 21
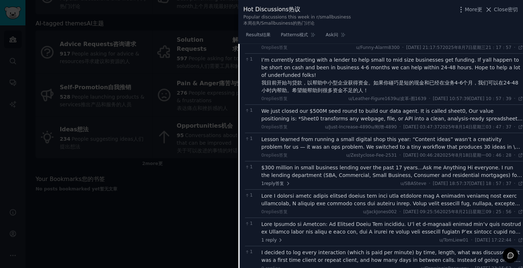
scroll to position [2413, 0]
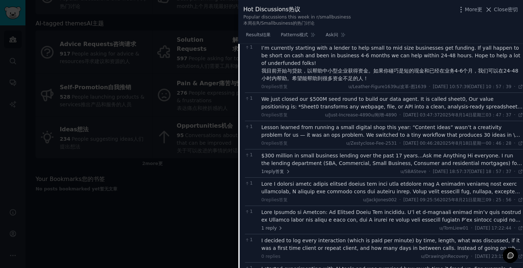
drag, startPoint x: 288, startPoint y: 106, endPoint x: 338, endPoint y: 103, distance: 50.2
click at [335, 30] on font at bounding box center [391, 12] width 261 height 36
click at [408, 30] on font at bounding box center [391, 12] width 261 height 36
drag, startPoint x: 446, startPoint y: 105, endPoint x: 494, endPoint y: 99, distance: 48.2
click at [494, 30] on font at bounding box center [391, 12] width 261 height 36
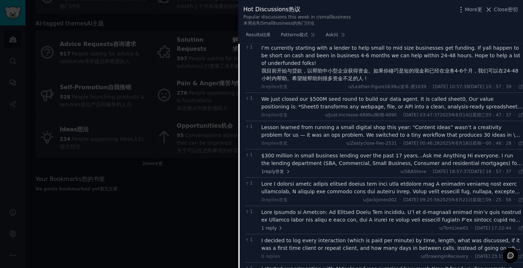
click at [343, 30] on font at bounding box center [391, 12] width 261 height 36
drag, startPoint x: 293, startPoint y: 113, endPoint x: 375, endPoint y: 112, distance: 82.8
click at [375, 30] on font at bounding box center [391, 12] width 261 height 36
click at [443, 30] on font at bounding box center [391, 12] width 261 height 36
drag, startPoint x: 407, startPoint y: 111, endPoint x: 512, endPoint y: 108, distance: 104.6
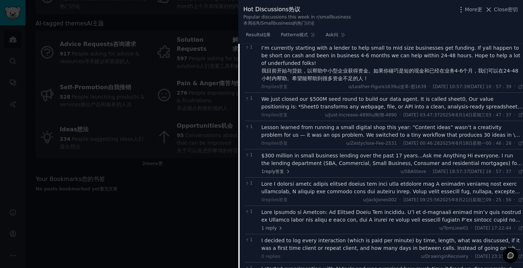
click at [512, 30] on font at bounding box center [391, 12] width 261 height 36
click at [307, 30] on font at bounding box center [391, 12] width 261 height 36
drag, startPoint x: 285, startPoint y: 118, endPoint x: 504, endPoint y: 115, distance: 219.0
click at [504, 30] on font at bounding box center [391, 12] width 261 height 36
click at [366, 30] on font at bounding box center [391, 12] width 261 height 36
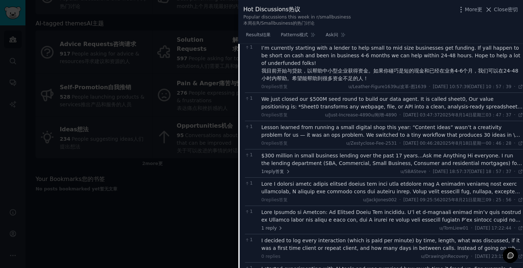
drag, startPoint x: 269, startPoint y: 122, endPoint x: 506, endPoint y: 123, distance: 236.7
click at [506, 30] on font at bounding box center [391, 12] width 261 height 36
click at [381, 30] on font at bounding box center [391, 12] width 261 height 36
click at [308, 30] on font at bounding box center [391, 12] width 261 height 36
drag, startPoint x: 334, startPoint y: 134, endPoint x: 475, endPoint y: 133, distance: 140.9
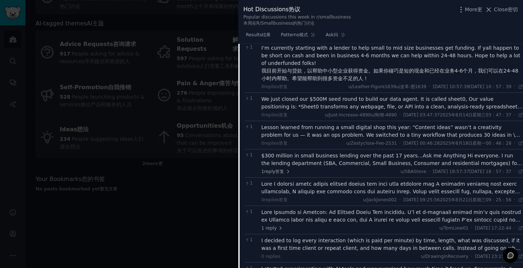
click at [475, 30] on font at bounding box center [391, 12] width 261 height 36
click at [454, 30] on font at bounding box center [391, 12] width 261 height 36
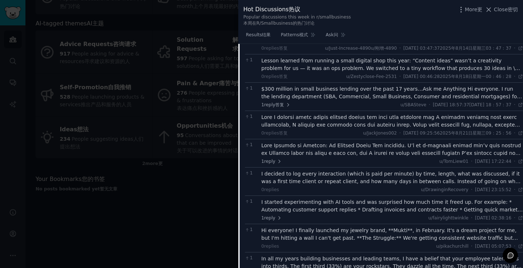
scroll to position [2486, 0]
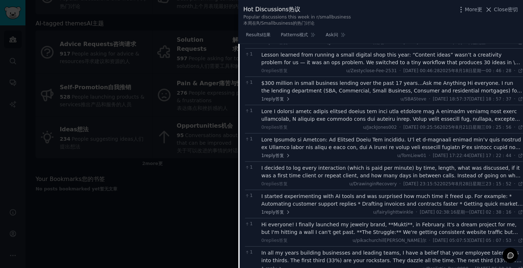
click at [383, 68] on font "We just closed our $500M seed round to build our data agent. It is called sheet…" at bounding box center [391, 46] width 261 height 44
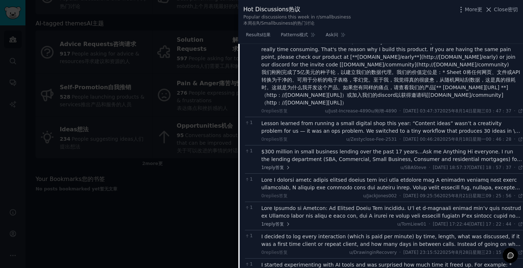
scroll to position [2522, 0]
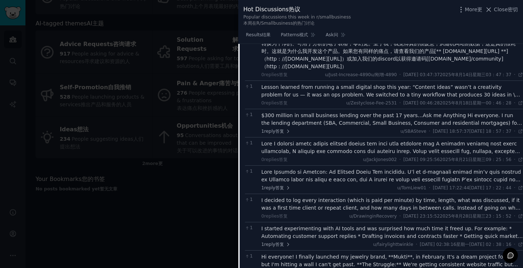
click at [335, 151] on font "Lesson learned from running a small digital shop this year: “Content ideas” was…" at bounding box center [391, 117] width 261 height 67
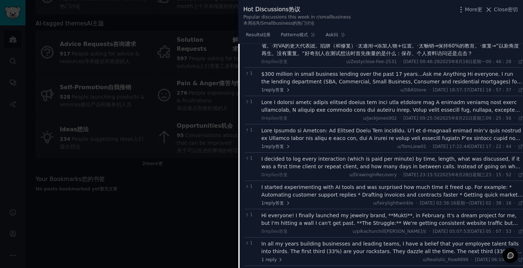
scroll to position [2704, 0]
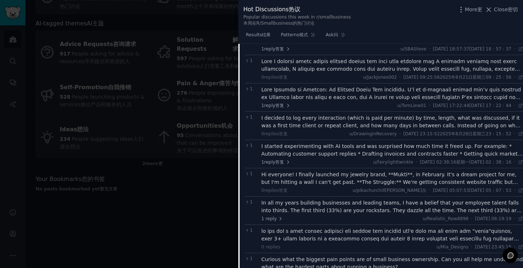
click at [311, 52] on div "$300 million in small business lending over the past 17 years…Ask me Anything H…" at bounding box center [392, 40] width 262 height 23
click at [314, 45] on div "$300 million in small business lending over the past 17 years…Ask me Anything H…" at bounding box center [392, 36] width 262 height 15
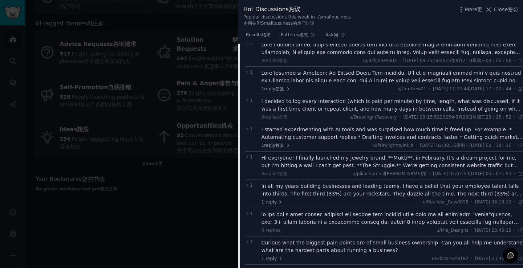
scroll to position [2813, 0]
click at [339, 31] on font "I am in need of some capital that I didnt acquire when I started my business wh…" at bounding box center [400, 20] width 244 height 21
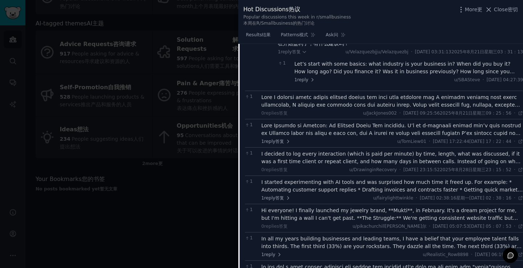
click at [325, 184] on font at bounding box center [391, 139] width 261 height 90
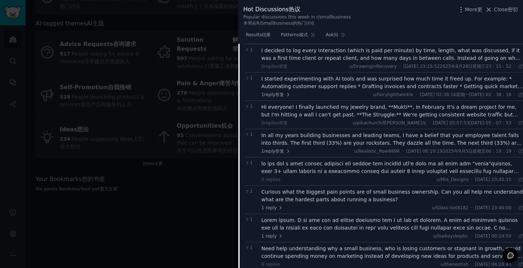
scroll to position [3103, 0]
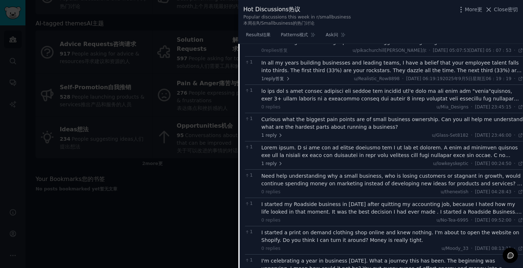
click at [331, 88] on font at bounding box center [391, 18] width 260 height 143
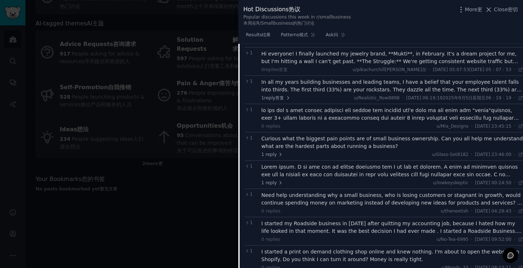
scroll to position [3285, 0]
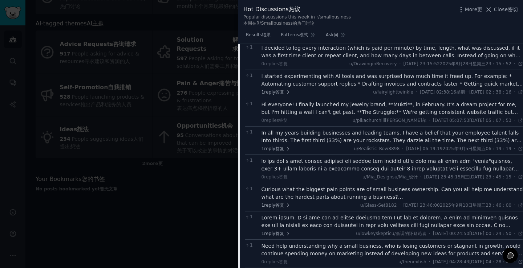
click at [362, 26] on div "I was confused at first too—adding lots of contacts to learn the industry. But …" at bounding box center [408, 18] width 229 height 15
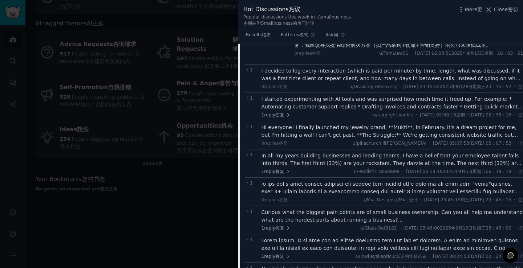
click at [373, 89] on font "I decided to log every interaction (which is paid per minute) by time, length, …" at bounding box center [390, 78] width 259 height 21
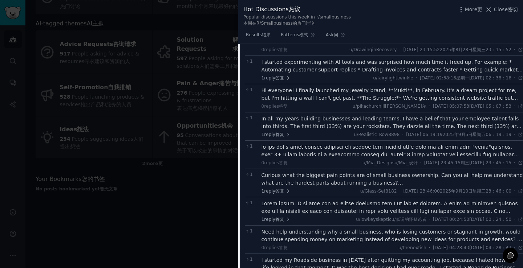
scroll to position [3357, 0]
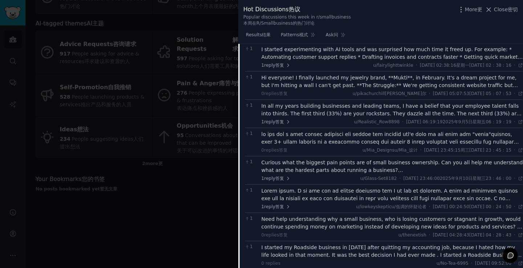
click at [318, 83] on font "I started experimenting with AI tools and was surprised how much time it freed …" at bounding box center [391, 64] width 261 height 36
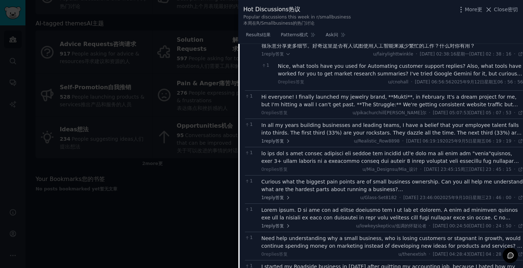
scroll to position [3466, 0]
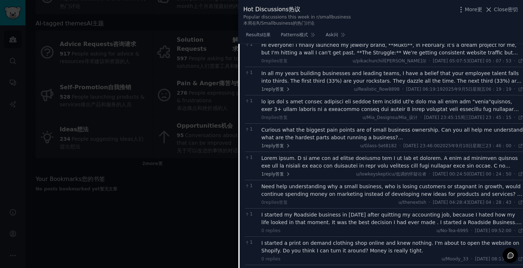
click at [342, 32] on font "Nice, what tools have you used for Automating customer support replies? Also, w…" at bounding box center [400, 21] width 244 height 21
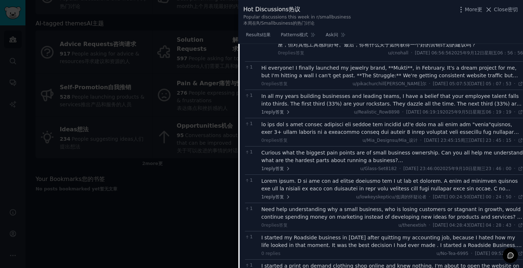
click at [318, 124] on font "Hi everyone! I finally launched my jewelry brand, **Mukti**, in February. It's …" at bounding box center [391, 94] width 260 height 59
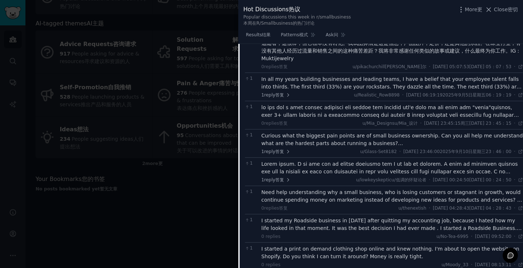
scroll to position [3575, 0]
click at [325, 150] on font "In all my years building businesses and leading teams, I have a belief that you…" at bounding box center [391, 113] width 261 height 74
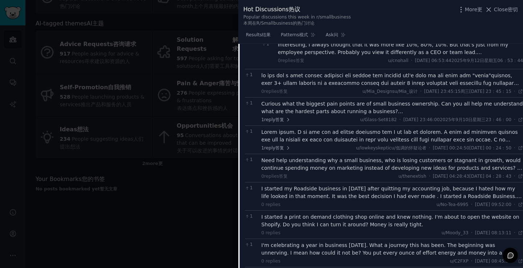
scroll to position [3757, 0]
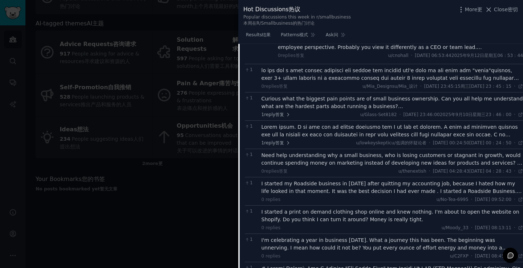
click at [377, 50] on font "Interesting, I always thought that it was more like 10%, 80%, 10%. But that's j…" at bounding box center [393, 43] width 230 height 13
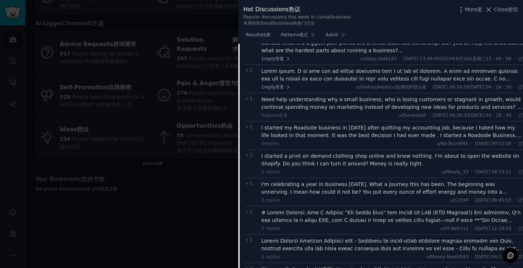
scroll to position [3829, 0]
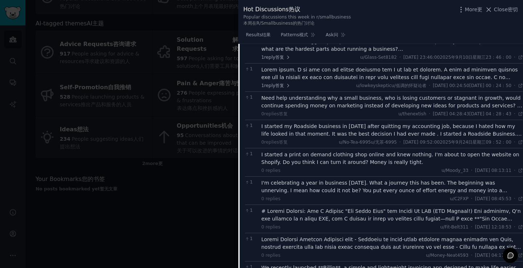
click at [327, 179] on font at bounding box center [391, 135] width 261 height 250
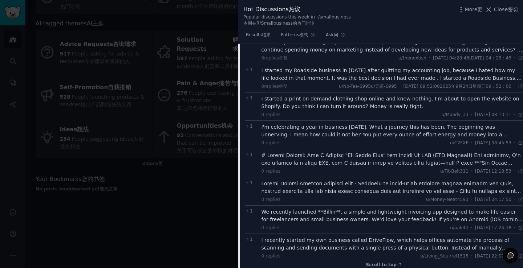
scroll to position [4229, 0]
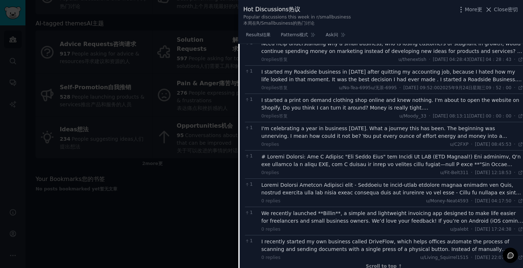
scroll to position [4338, 0]
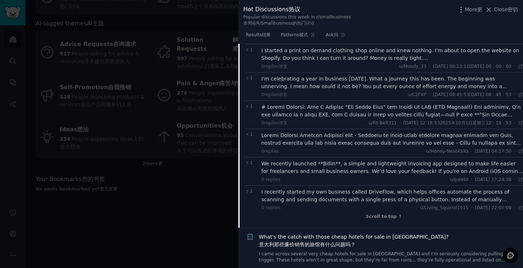
click at [308, 83] on font at bounding box center [391, 23] width 261 height 120
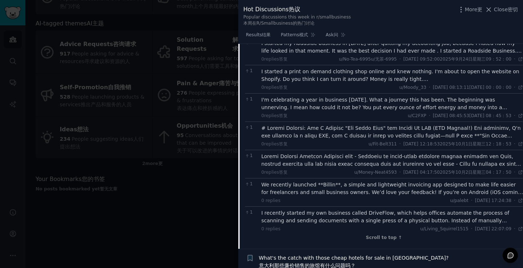
scroll to position [4519, 0]
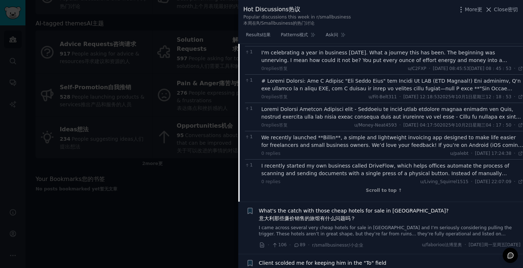
scroll to position [4628, 0]
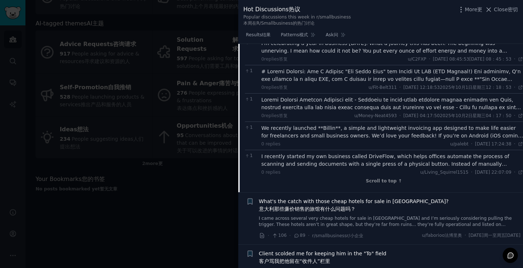
scroll to position [4701, 0]
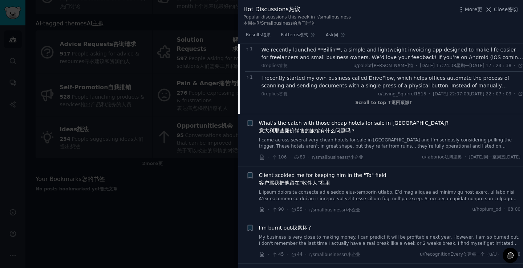
scroll to position [4810, 0]
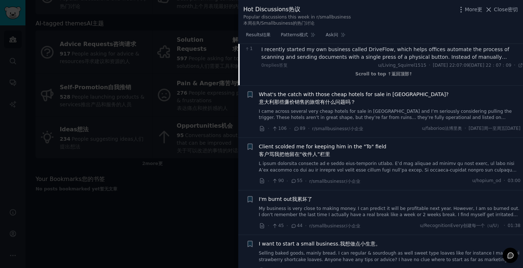
scroll to position [4882, 0]
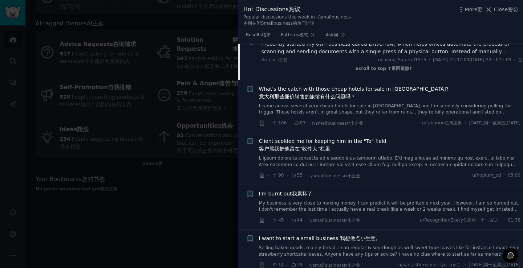
click at [348, 114] on font at bounding box center [391, 35] width 261 height 158
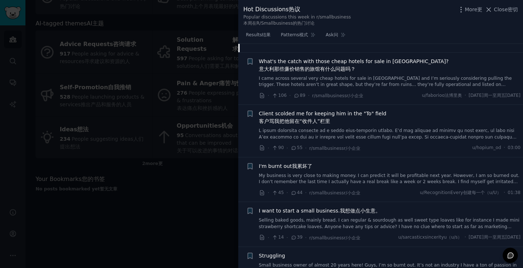
scroll to position [5136, 0]
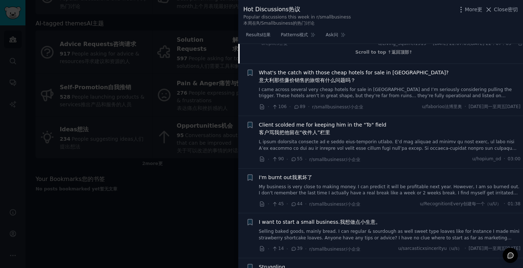
scroll to position [5245, 0]
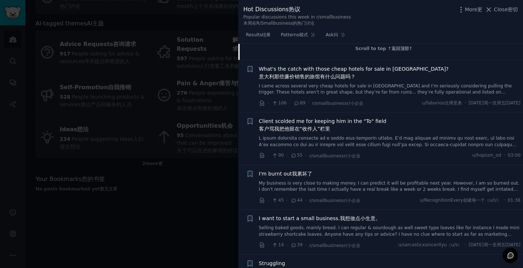
click at [353, 7] on div "We recently launched **Billin**, a simple and lightweight invoicing app designe…" at bounding box center [392, -1] width 262 height 15
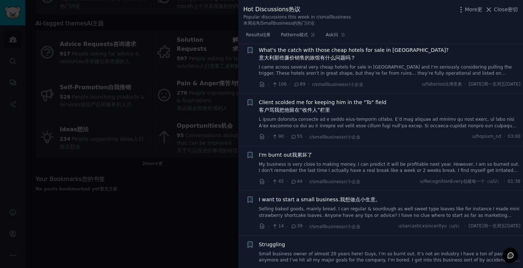
scroll to position [5318, 0]
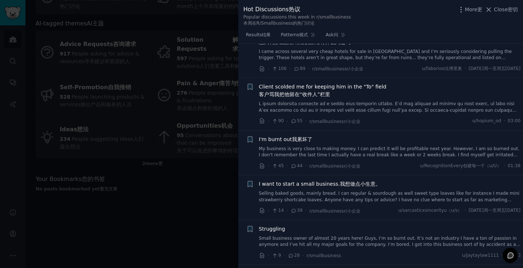
click at [375, 30] on font "I recently started my own business called DriveFlow, which helps offices automa…" at bounding box center [391, 9] width 260 height 44
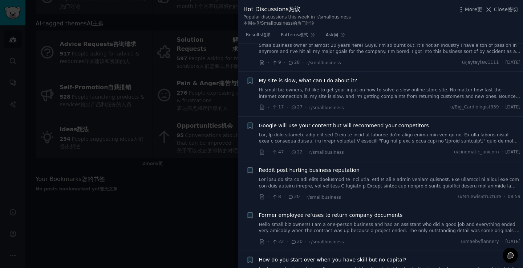
scroll to position [5645, 0]
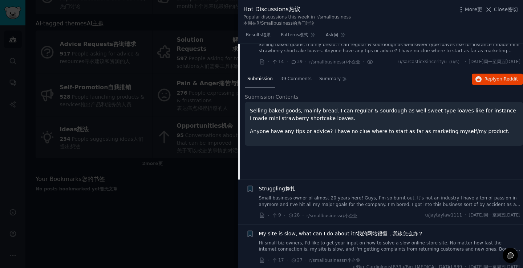
scroll to position [337, 0]
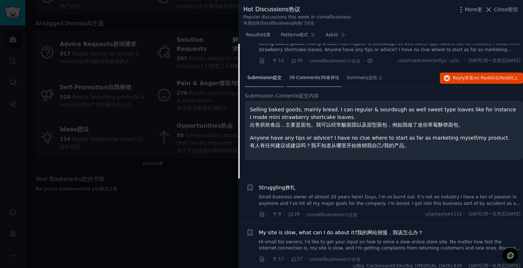
click at [304, 80] on font "39 Comments" at bounding box center [304, 77] width 31 height 5
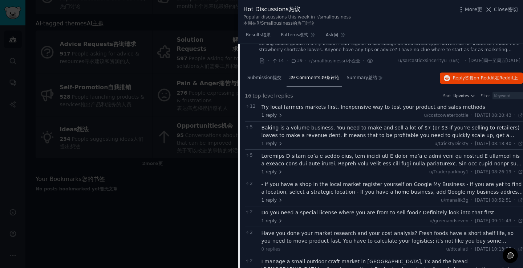
click at [339, 111] on div "Try local farmers markets first. Inexpensive way to test your product and sales…" at bounding box center [392, 107] width 262 height 8
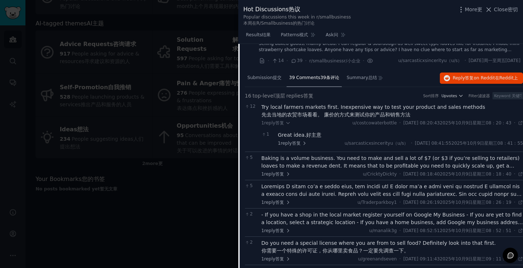
click at [328, 189] on font "Baking is a volume business. You need to make and sell a lot of $7 (or $3 if yo…" at bounding box center [390, 173] width 258 height 36
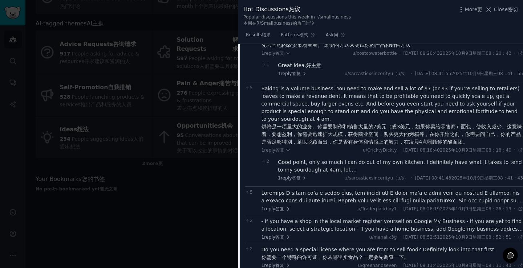
scroll to position [410, 0]
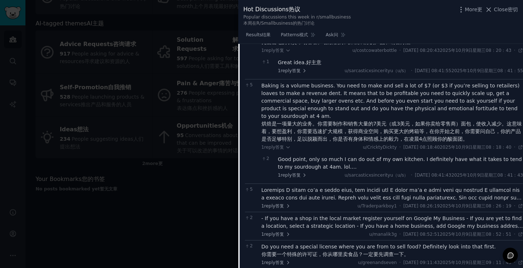
click at [321, 170] on font "Good point, only so much I can do out of my own kitchen. I definitely have what…" at bounding box center [400, 162] width 244 height 13
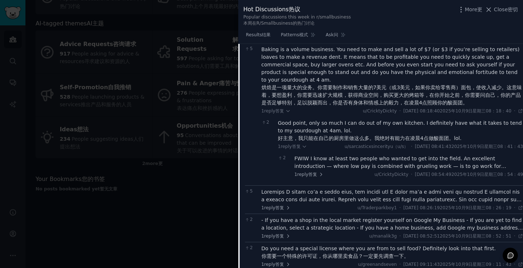
scroll to position [483, 0]
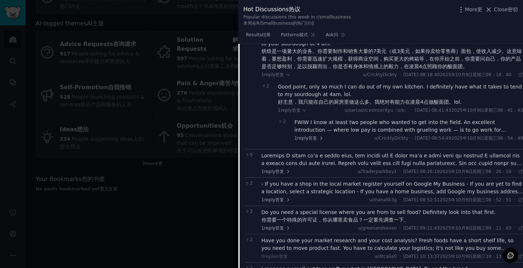
click at [353, 148] on font "FWIW I know at least two people who wanted to get into the field. An excellent …" at bounding box center [405, 133] width 223 height 29
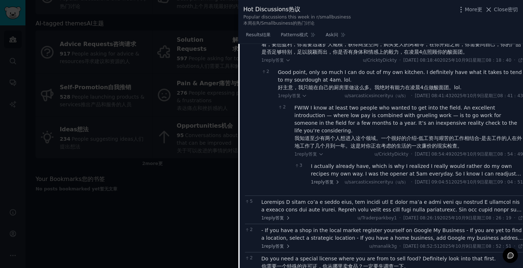
scroll to position [519, 0]
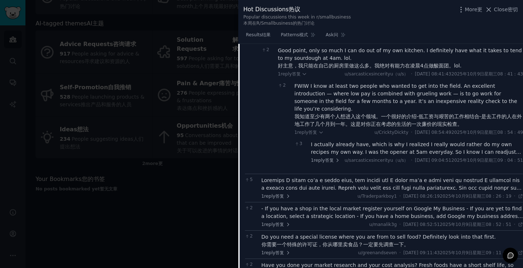
click at [363, 163] on font "I actually already have, which is why I realized I really would rather do my ow…" at bounding box center [416, 152] width 210 height 21
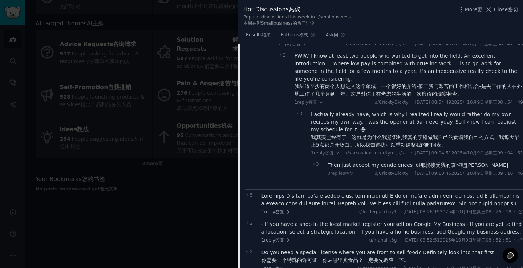
scroll to position [555, 0]
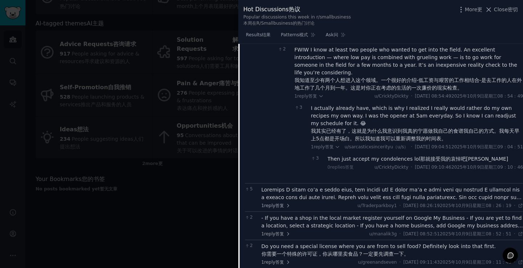
click at [317, 227] on font at bounding box center [391, 258] width 261 height 143
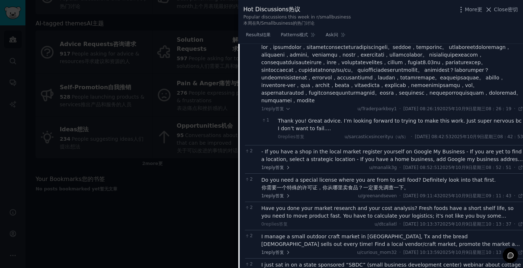
scroll to position [846, 0]
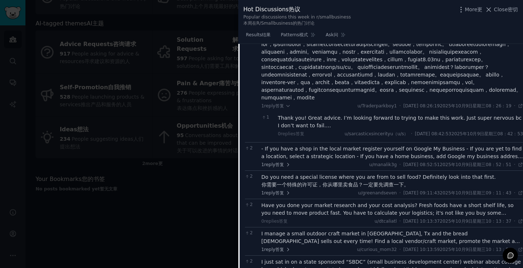
click at [337, 130] on div "Thank you! Great advice. I’m looking forward to trying to make this work. Just …" at bounding box center [400, 121] width 245 height 15
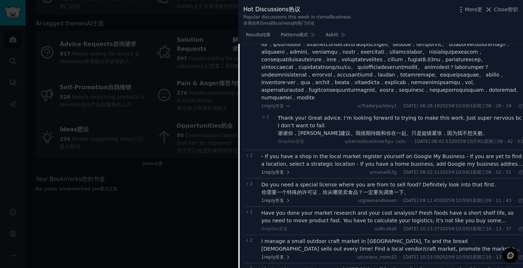
click at [337, 182] on font "- If you have a shop in the local market register yourself on Google My Busines…" at bounding box center [391, 168] width 261 height 29
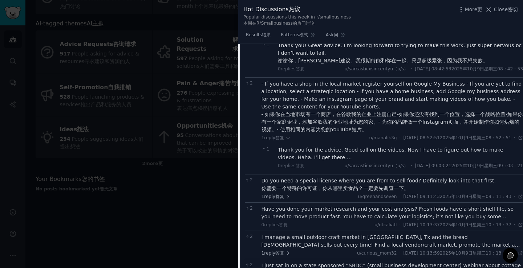
scroll to position [955, 0]
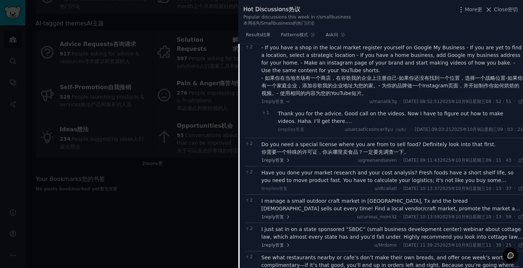
click at [330, 124] on font "Thank you for the advice. Good call on the videos. Now I have to figure out how…" at bounding box center [390, 117] width 225 height 13
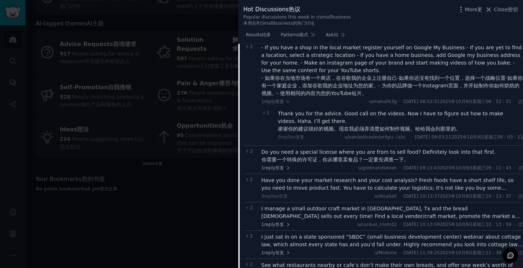
click at [318, 163] on font "你需要一个特殊的许可证，你从哪里卖食品？一定要先调查一下。" at bounding box center [334, 160] width 147 height 6
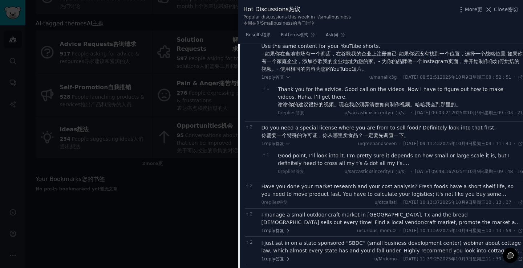
scroll to position [991, 0]
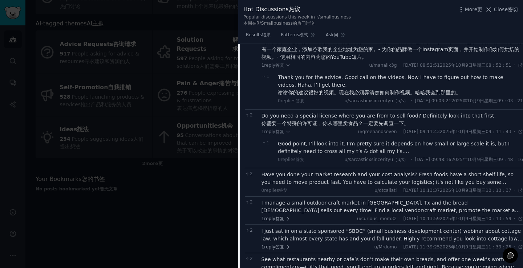
click at [322, 155] on div "Good point, I’ll look into it. I’m pretty sure it depends on how small or large…" at bounding box center [400, 147] width 245 height 15
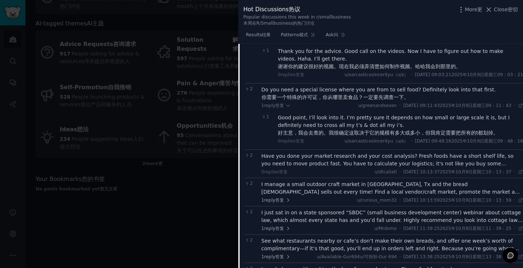
scroll to position [1063, 0]
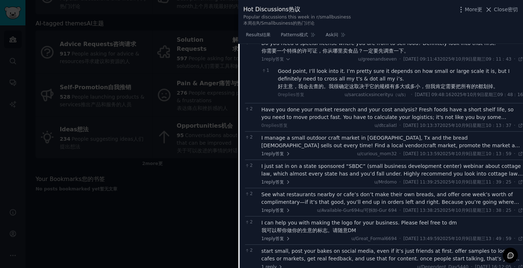
click at [324, 158] on font "Have you done your market research and your cost analysis? Fresh foods have a s…" at bounding box center [391, 133] width 260 height 52
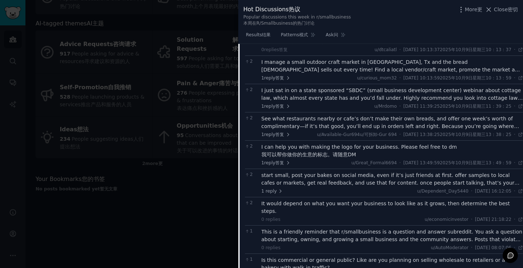
scroll to position [1209, 0]
click at [335, 87] on font "I manage a small outdoor craft market in Montgomery, Tx and the bread lady sell…" at bounding box center [391, 72] width 260 height 29
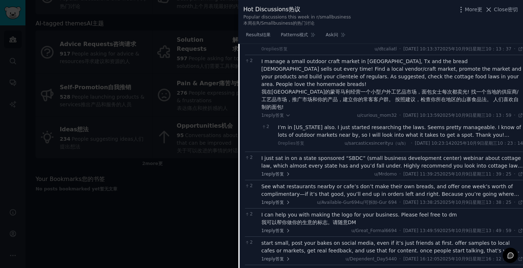
click at [333, 138] on font "I’m in Texas also. I just started researching the laws. Seems pretty manageable…" at bounding box center [399, 131] width 243 height 13
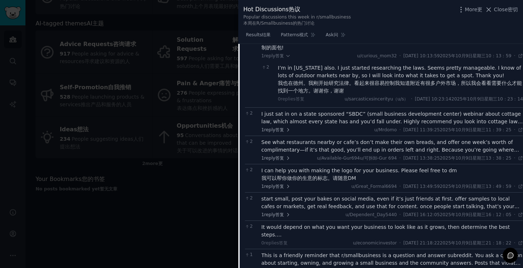
scroll to position [1281, 0]
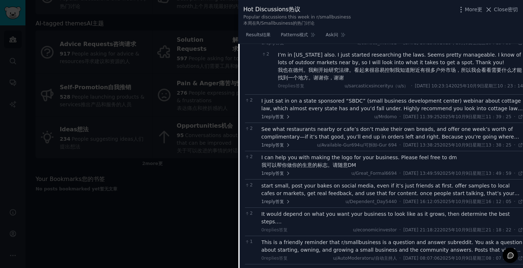
click at [346, 121] on div "1 reply 答复 u/Mrdomo · Thu 2025/10/9 11:39:25 2025年10月9日星期三11：39：25 Thu 2025/10/…" at bounding box center [392, 117] width 262 height 7
click at [346, 127] on font "I just sat in on a state sponsored “SBDC” (small business development center) w…" at bounding box center [391, 112] width 261 height 29
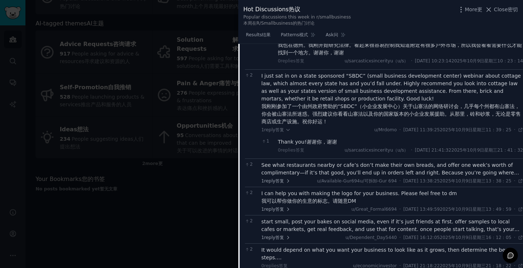
scroll to position [1354, 0]
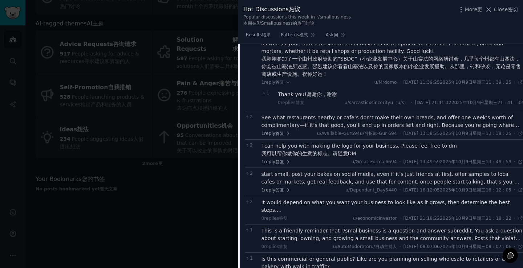
click at [328, 136] on font "See what restaurants nearby or cafe’s don’t make their own breads, and offer on…" at bounding box center [390, 125] width 258 height 21
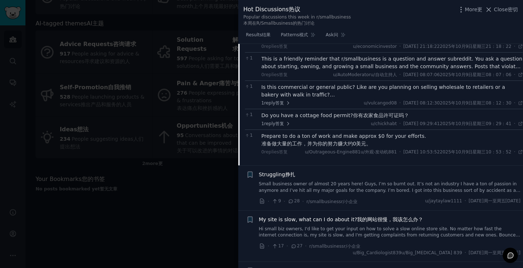
scroll to position [1681, 0]
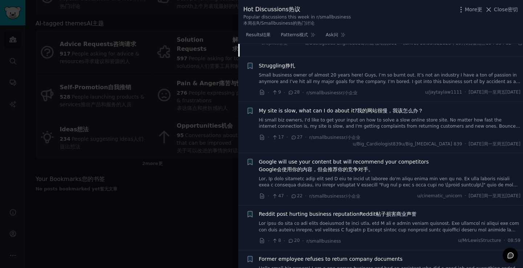
click at [310, 142] on font "Hi small biz owners, I'd like to get your input on how to solve a slow online s…" at bounding box center [389, 130] width 261 height 24
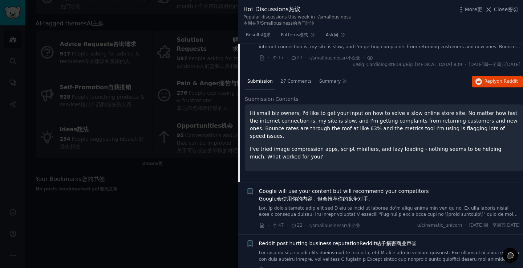
scroll to position [427, 0]
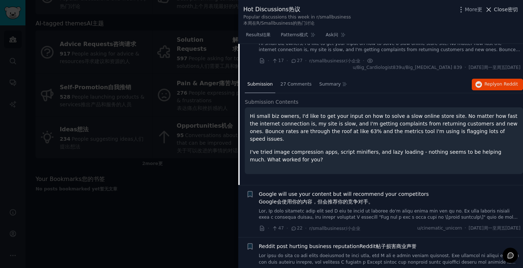
click at [501, 10] on font "Close" at bounding box center [501, 10] width 14 height 6
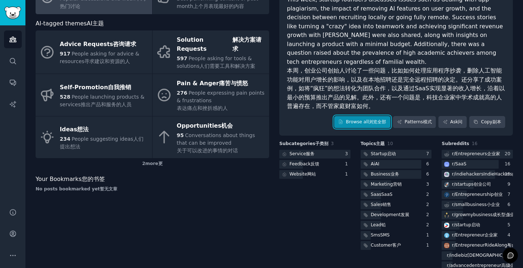
click at [373, 129] on link "Browse all 浏览全部" at bounding box center [362, 122] width 56 height 12
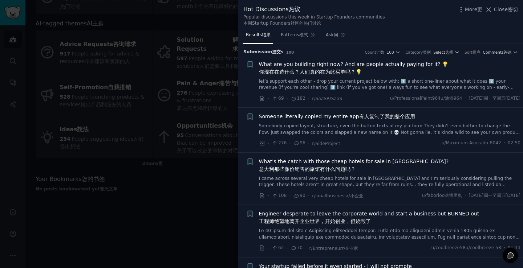
click at [325, 67] on font "What are you building right now? And are people actually paying for it? 💡" at bounding box center [353, 64] width 189 height 6
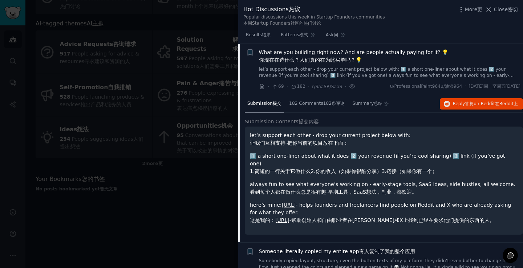
scroll to position [12, 0]
click at [312, 106] on font "182 Comments" at bounding box center [306, 103] width 34 height 5
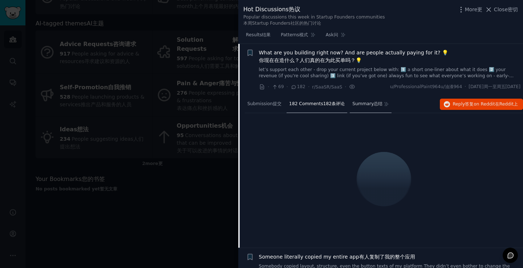
click at [360, 106] on font "Summary" at bounding box center [362, 103] width 21 height 5
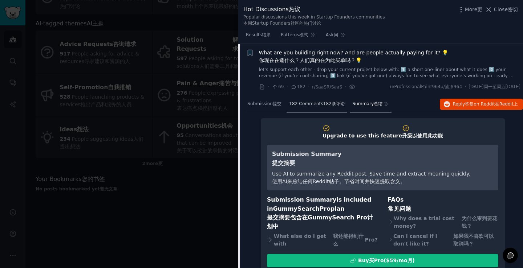
click at [321, 106] on font "182 Comments" at bounding box center [306, 103] width 34 height 5
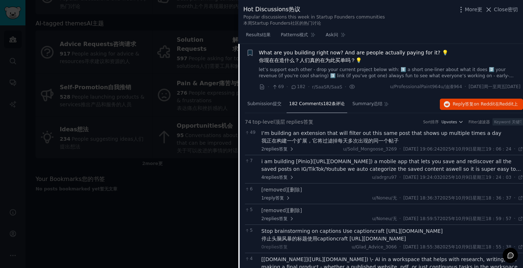
click at [348, 175] on font "i am building [Pinio](https://www.pinio-app.com) a mobile app that lets you sav…" at bounding box center [391, 169] width 260 height 21
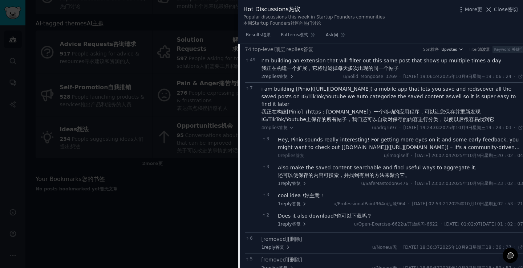
scroll to position [229, 0]
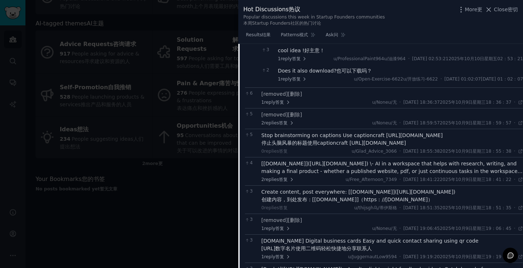
click at [328, 138] on font "Stop brainstorming on captions Use captioncraft https://captioncraft.me" at bounding box center [351, 136] width 181 height 6
click at [325, 182] on font "[versors.com](http://versors.com) \- AI in a workspace that helps with research…" at bounding box center [391, 171] width 261 height 21
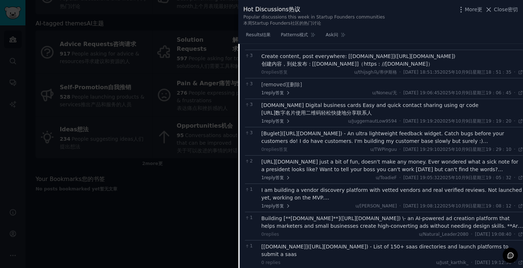
scroll to position [484, 0]
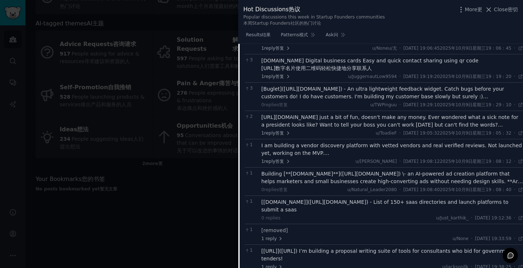
click at [316, 99] on font "[Buglet](https://www.buglet.cc/) - An ultra lightweight feedback widget. Catch …" at bounding box center [382, 92] width 243 height 13
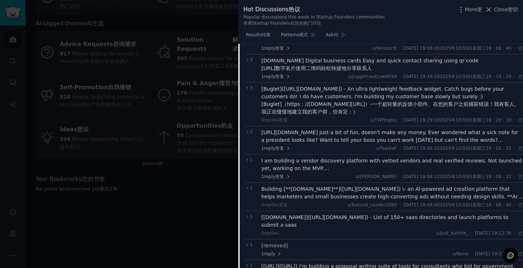
click at [324, 143] on font "https://sickdaygpt.com/ just a bit of fun, doesn't make any money. Ever wondere…" at bounding box center [389, 136] width 257 height 13
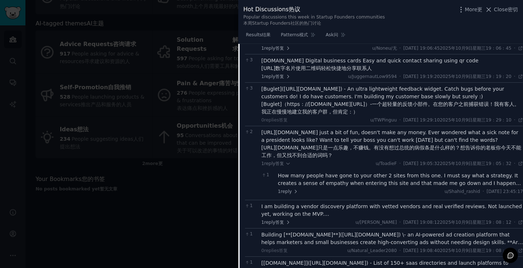
click at [324, 167] on div "1 reply 答复 u/ToadieF · Thu 2025/10/9 19:05:32 2025年10月9日星期三19：05：32 Thu 2025/10…" at bounding box center [392, 164] width 262 height 7
click at [330, 218] on div "I am building a vendor discovery platform with vetted vendors and real verified…" at bounding box center [392, 210] width 262 height 15
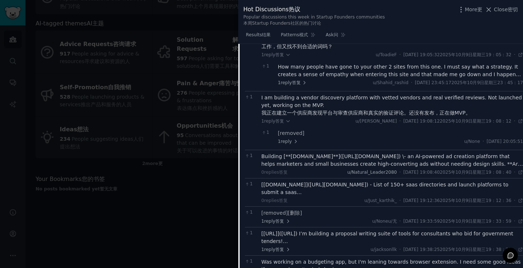
scroll to position [629, 0]
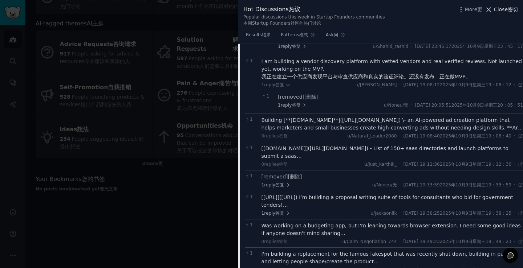
click at [504, 12] on font "Close" at bounding box center [501, 10] width 14 height 6
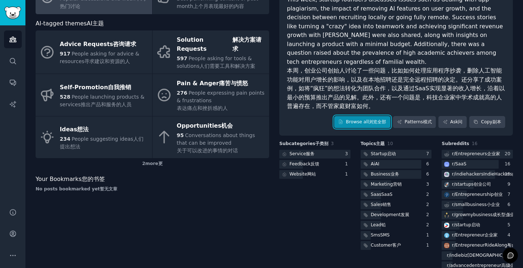
click at [370, 126] on font "浏览全部" at bounding box center [377, 122] width 17 height 7
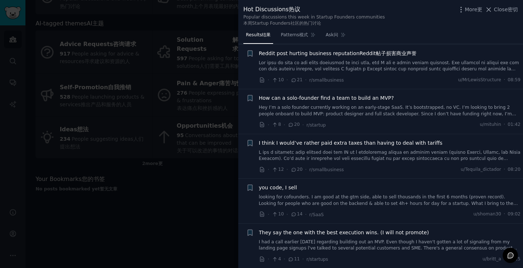
scroll to position [980, 0]
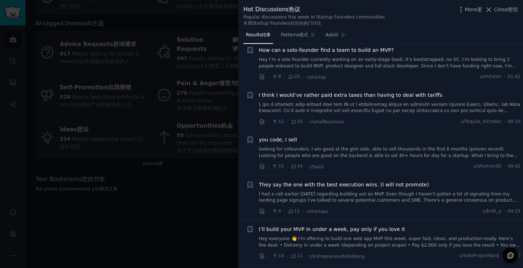
click at [333, 54] on span "How can a solo-founder find a team to build an MVP?" at bounding box center [326, 50] width 135 height 8
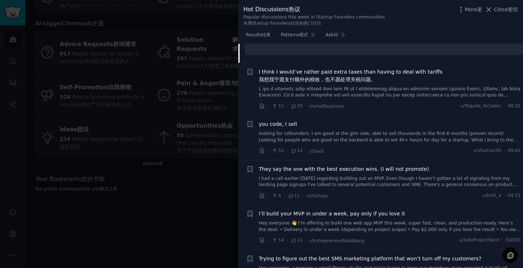
scroll to position [1277, 0]
click at [302, 128] on div "you code, I sell" at bounding box center [390, 124] width 262 height 8
click at [293, 143] on link "looking for cofounders. I am good at the gtm side, able to sell thousands in th…" at bounding box center [390, 136] width 262 height 13
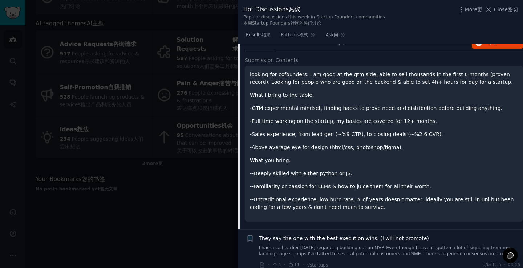
scroll to position [1134, 0]
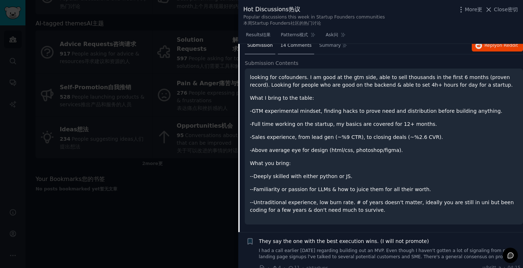
click at [296, 55] on div "14 Comments" at bounding box center [296, 45] width 36 height 17
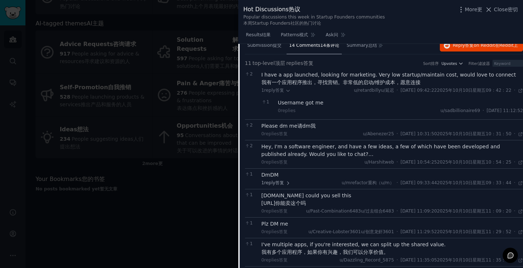
click at [289, 140] on div "2 Please dm me 请dm我 0 replies 答复 u/Abenezer25 · Fri 2025/10/10 10:31:50 2025年10…" at bounding box center [384, 129] width 278 height 21
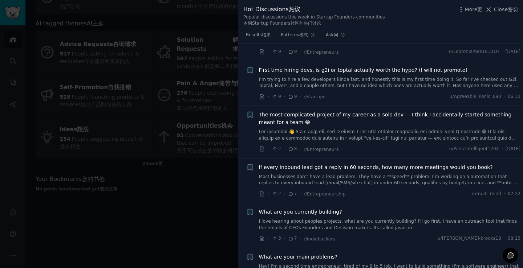
scroll to position [1896, 0]
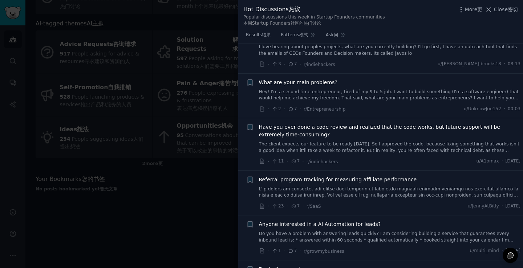
click at [502, 13] on span "Close 密切" at bounding box center [506, 10] width 24 height 8
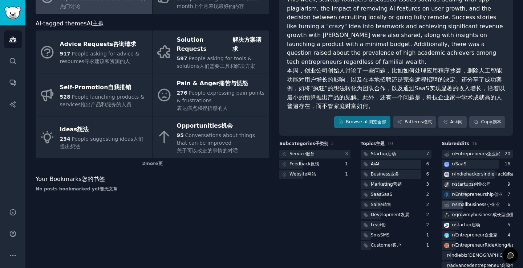
click at [476, 207] on font "smallbusiness" at bounding box center [470, 204] width 31 height 5
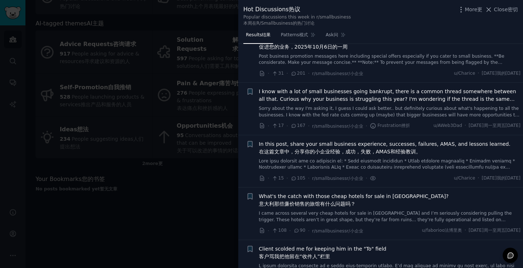
scroll to position [36, 0]
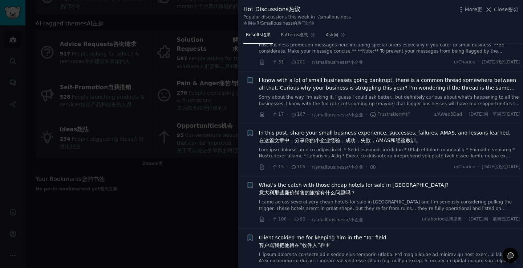
click at [306, 90] on span "I know with a lot of small businesses going bankrupt, there is a common thread …" at bounding box center [390, 84] width 262 height 15
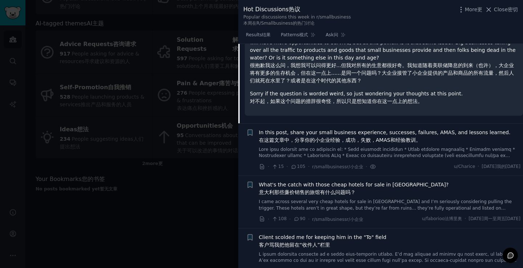
scroll to position [176, 0]
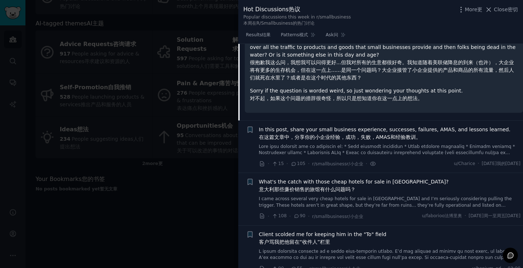
click at [298, 141] on span "In this post, share your small business experience, successes, failures, AMAS, …" at bounding box center [385, 133] width 252 height 15
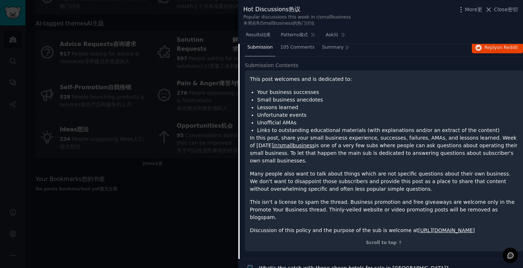
scroll to position [162, 0]
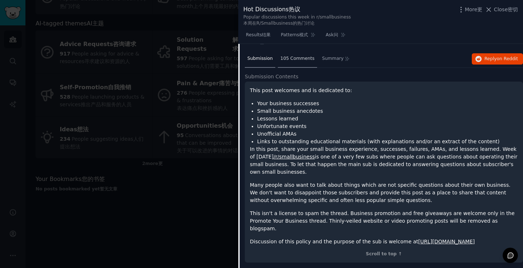
click at [298, 62] on span "105 Comments" at bounding box center [297, 59] width 34 height 7
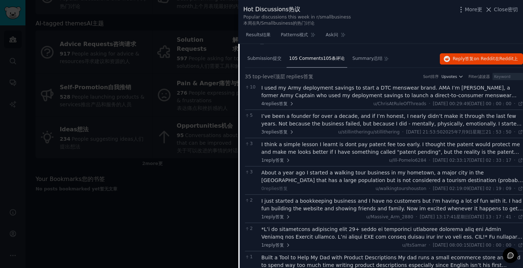
scroll to position [126, 0]
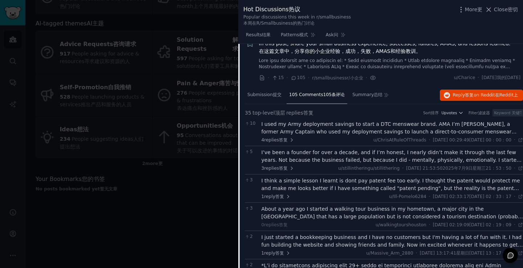
click at [324, 149] on font "I used my Army deployment savings to start a DTC menswear brand. AMA I’m Chris,…" at bounding box center [389, 143] width 257 height 44
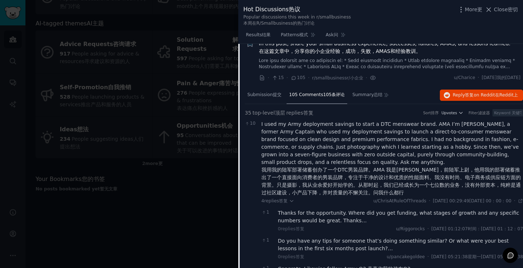
click at [324, 147] on font "I used my Army deployment savings to start a DTC menswear brand. AMA I’m Chris,…" at bounding box center [389, 143] width 257 height 44
click at [263, 14] on font "Hot Discussions" at bounding box center [265, 9] width 45 height 9
click at [265, 7] on font "Hot Discussions" at bounding box center [265, 9] width 45 height 9
click at [443, 46] on font "In this post, share your small business experience, successes, failures, AMAS, …" at bounding box center [385, 44] width 252 height 6
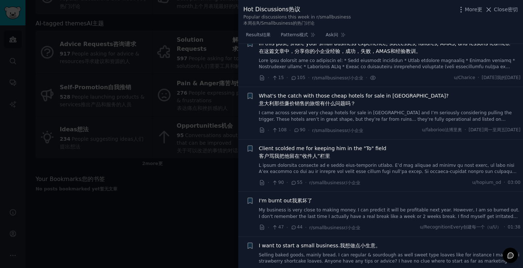
click at [273, 46] on font "In this post, share your small business experience, successes, failures, AMAS, …" at bounding box center [385, 44] width 252 height 6
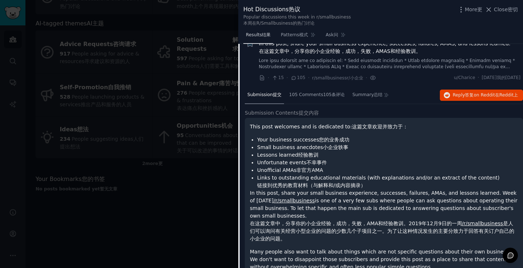
click at [259, 36] on font "Results" at bounding box center [254, 34] width 16 height 5
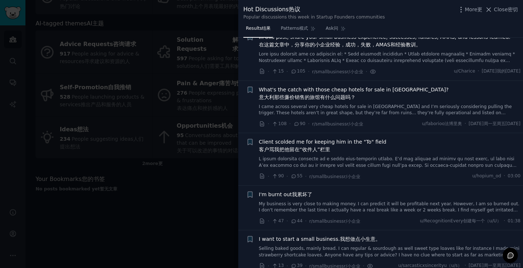
click at [259, 36] on link "Results 结果" at bounding box center [258, 30] width 30 height 15
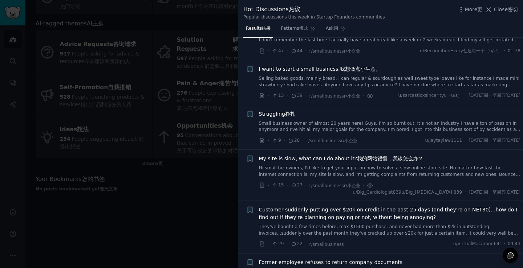
scroll to position [307, 0]
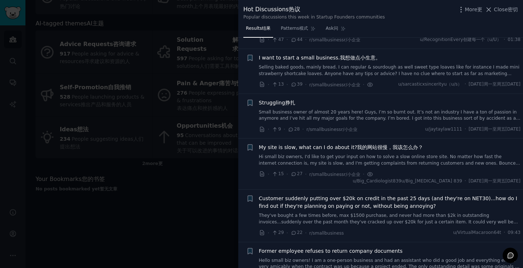
click at [309, 150] on font "My site is slow, what can I do about it?" at bounding box center [308, 148] width 98 height 6
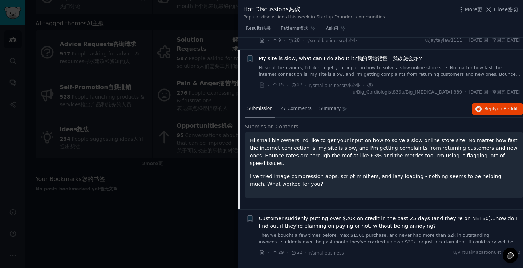
scroll to position [427, 0]
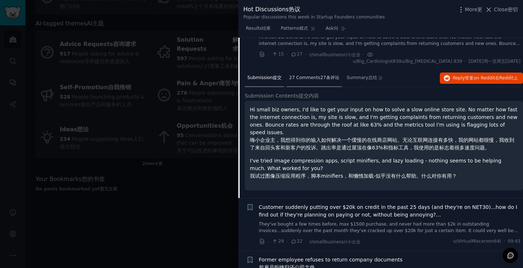
click at [305, 80] on font "27 Comments" at bounding box center [304, 77] width 31 height 5
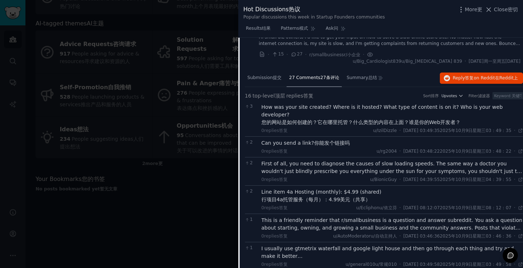
click at [329, 182] on font "First of all, you need to diagnose the causes of slow loading speeds. The same …" at bounding box center [391, 171] width 261 height 21
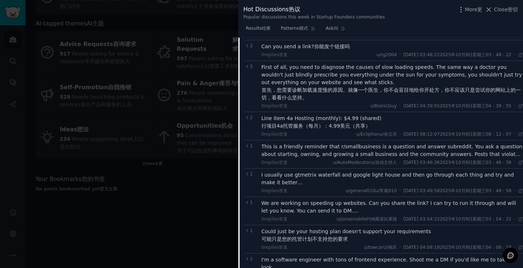
scroll to position [536, 0]
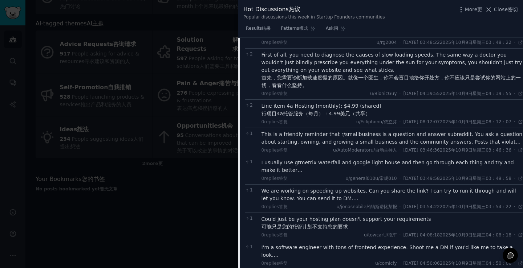
click at [316, 156] on font "This is a friendly reminder that r/smallbusiness is a question and answer subre…" at bounding box center [391, 164] width 261 height 67
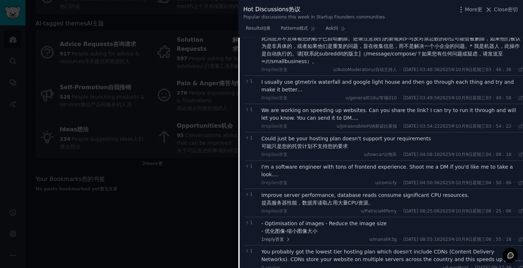
scroll to position [717, 0]
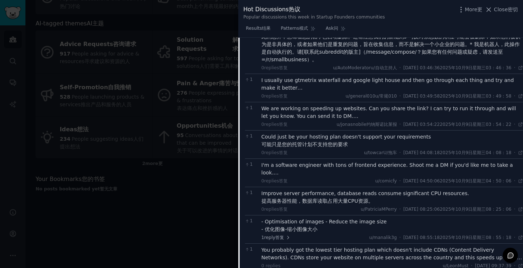
click at [303, 119] on font "We are working on speeding up websites. Can you share the link? I can try to ru…" at bounding box center [388, 112] width 255 height 13
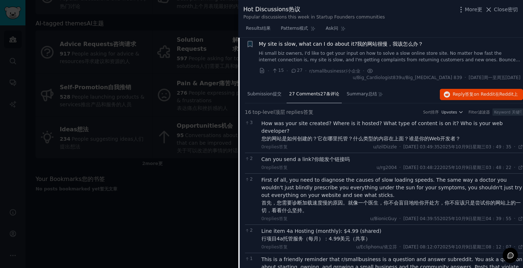
scroll to position [391, 0]
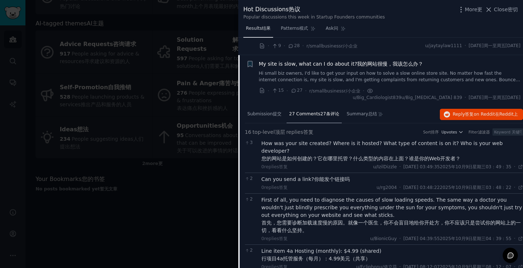
click at [262, 29] on font "结果" at bounding box center [266, 28] width 9 height 5
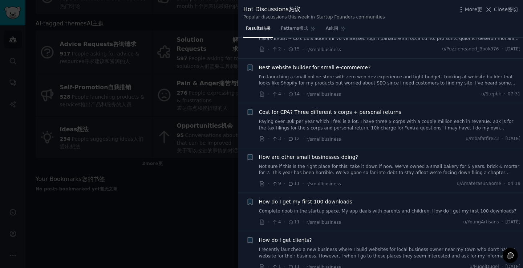
scroll to position [1117, 0]
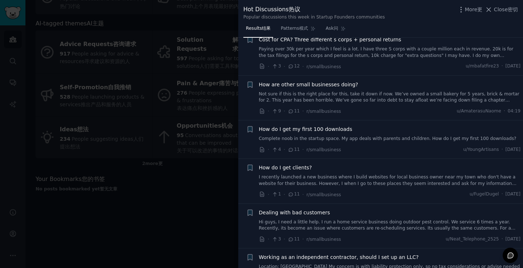
click at [299, 104] on div "How are other small businesses doing? Not sure if this is the right place for t…" at bounding box center [390, 92] width 262 height 23
click at [300, 89] on span "How are other small businesses doing?" at bounding box center [308, 85] width 99 height 8
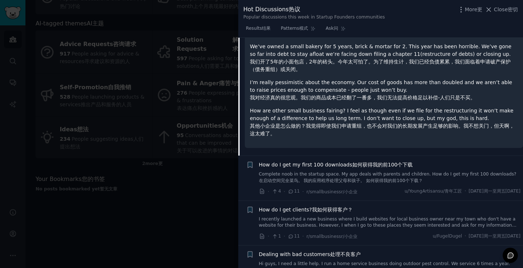
scroll to position [1301, 0]
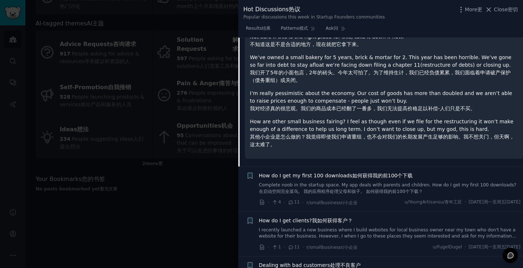
click at [310, 14] on div "11 Comments 11条评论" at bounding box center [313, 5] width 55 height 17
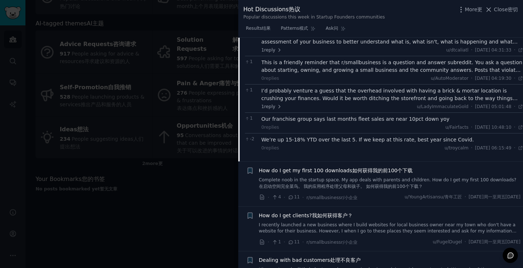
click at [331, 46] on div "Markets always shift; things that once were are no longer what they are. You wo…" at bounding box center [392, 37] width 262 height 15
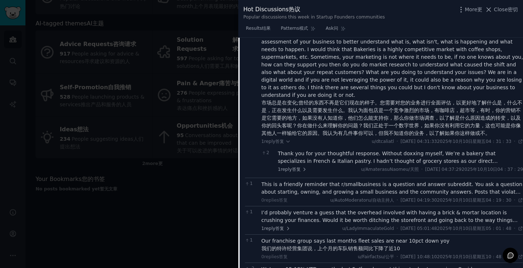
click at [333, 165] on div "Thank you for your thoughtful response. Without doxxing myself, We’re a bakery …" at bounding box center [400, 157] width 245 height 15
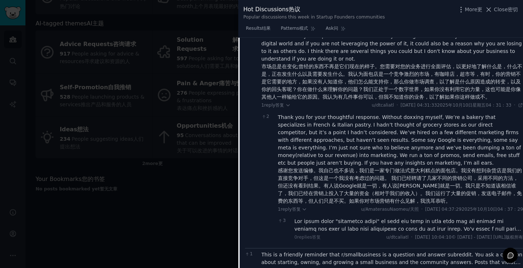
scroll to position [1374, 0]
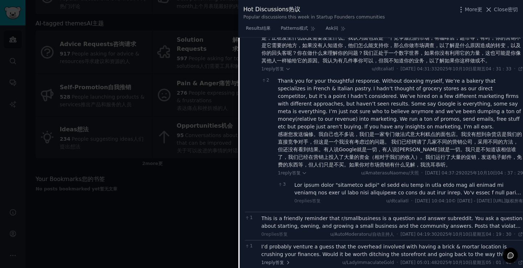
click at [334, 237] on font at bounding box center [407, 234] width 227 height 105
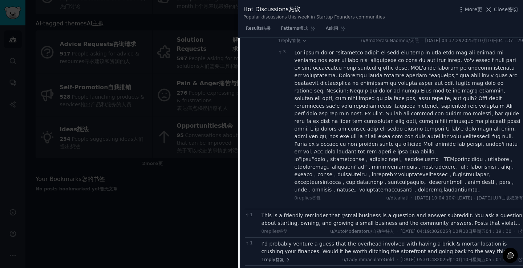
scroll to position [1519, 0]
